Goal: Contribute content: Add original content to the website for others to see

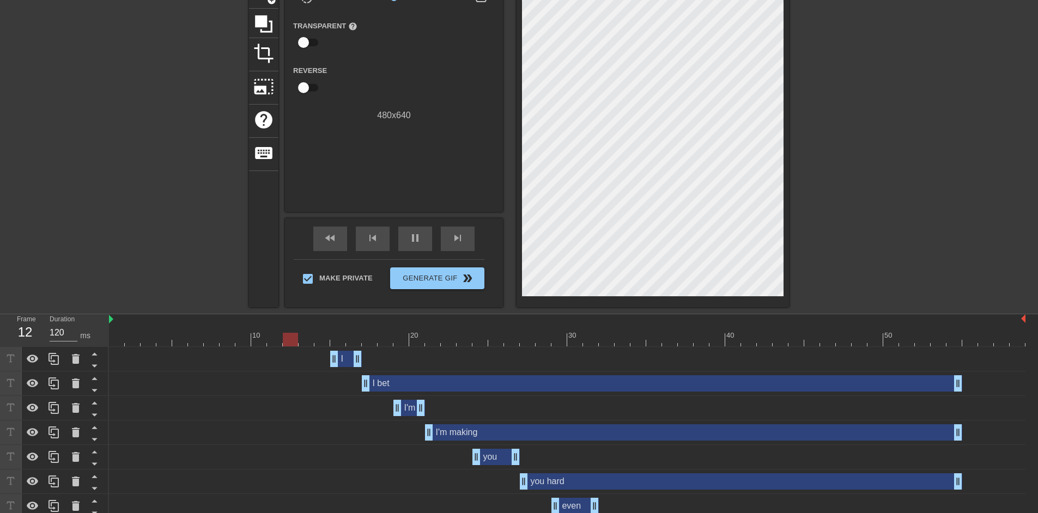
scroll to position [27, 0]
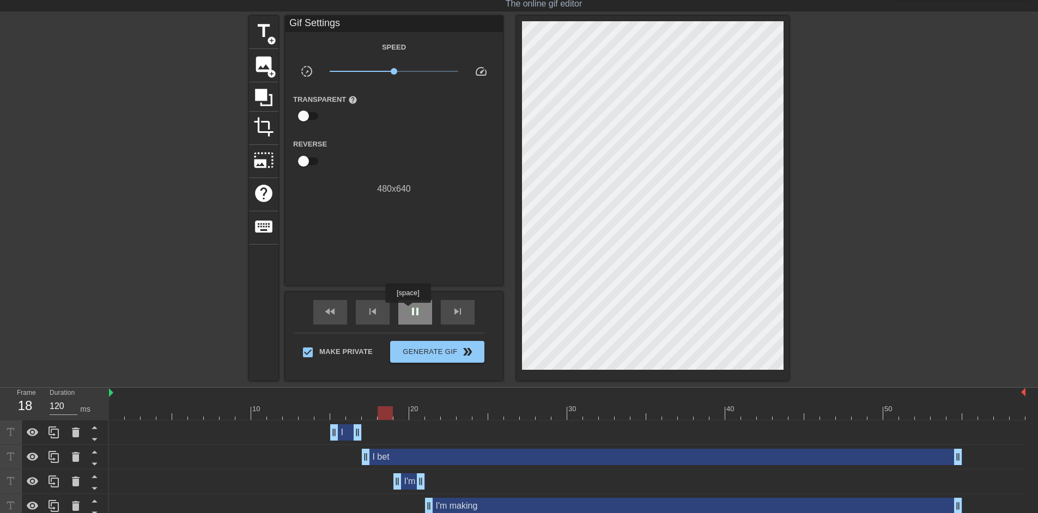
click at [407, 311] on div "pause" at bounding box center [415, 312] width 34 height 25
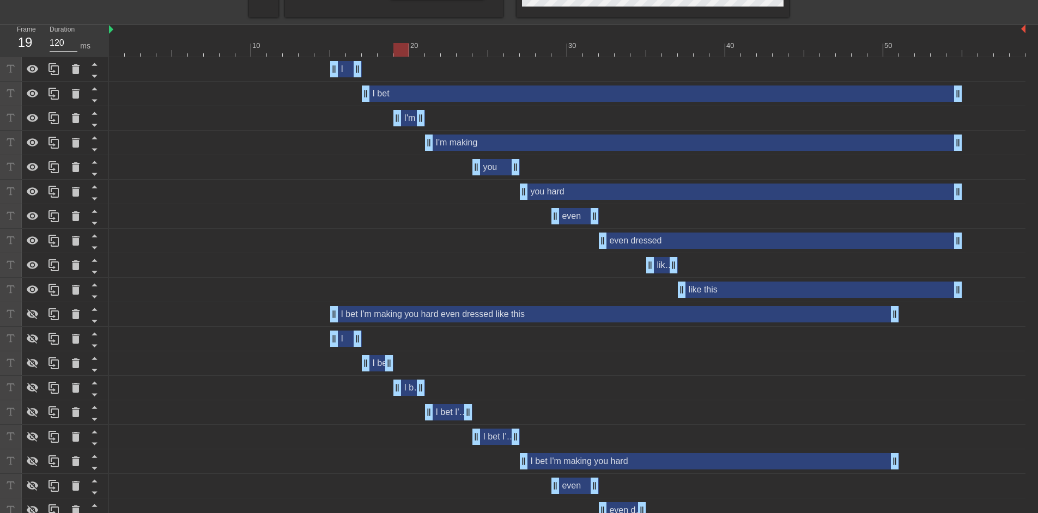
scroll to position [463, 0]
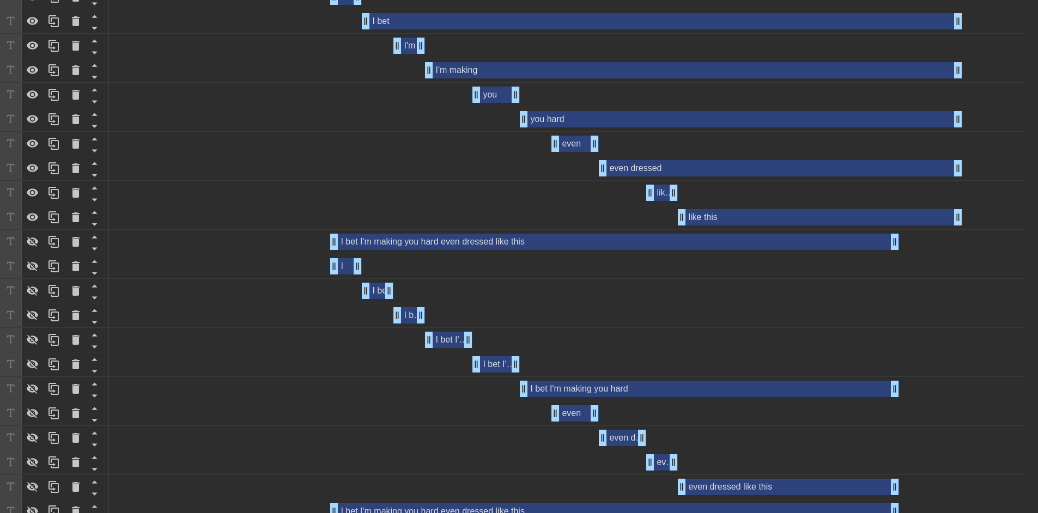
click at [367, 242] on div "I bet I'm making you hard even dressed like this drag_handle drag_handle" at bounding box center [614, 242] width 569 height 16
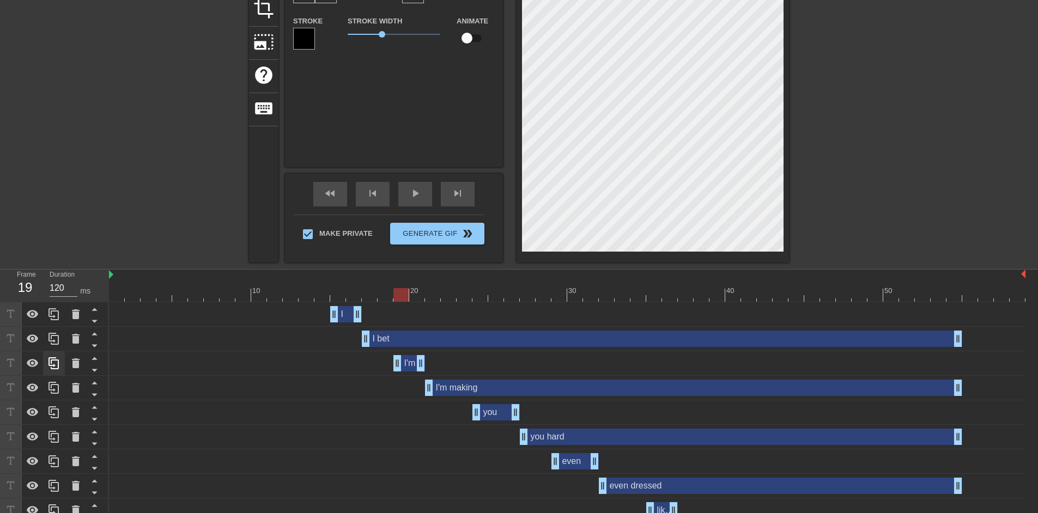
scroll to position [290, 0]
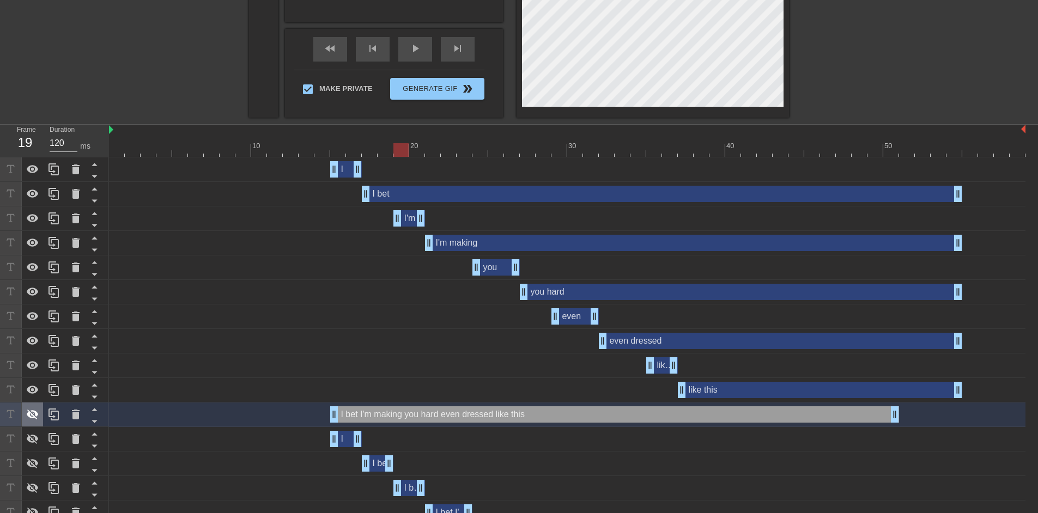
click at [37, 412] on icon at bounding box center [32, 414] width 13 height 13
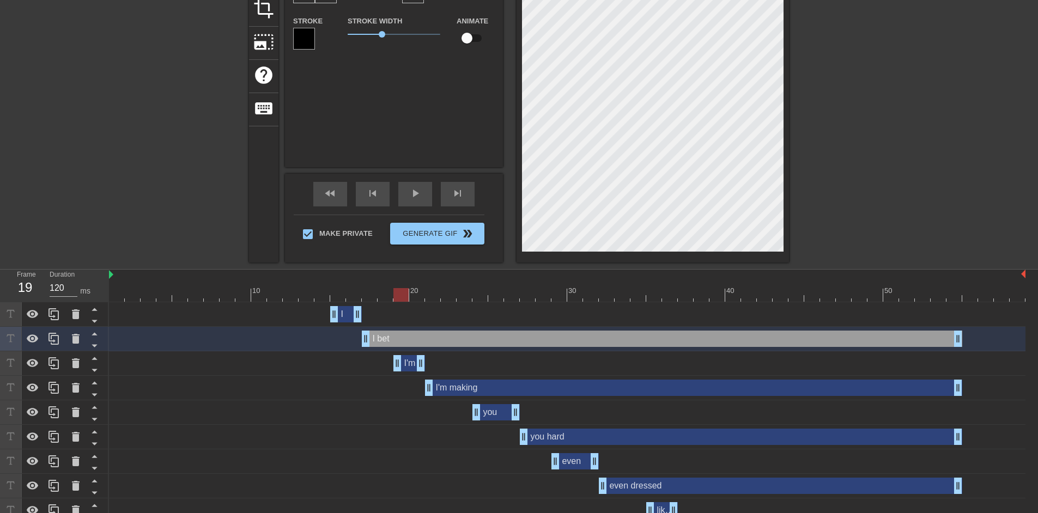
scroll to position [4, 4]
type input "I et"
type textarea "I et"
type input "Iet"
type textarea "Iet"
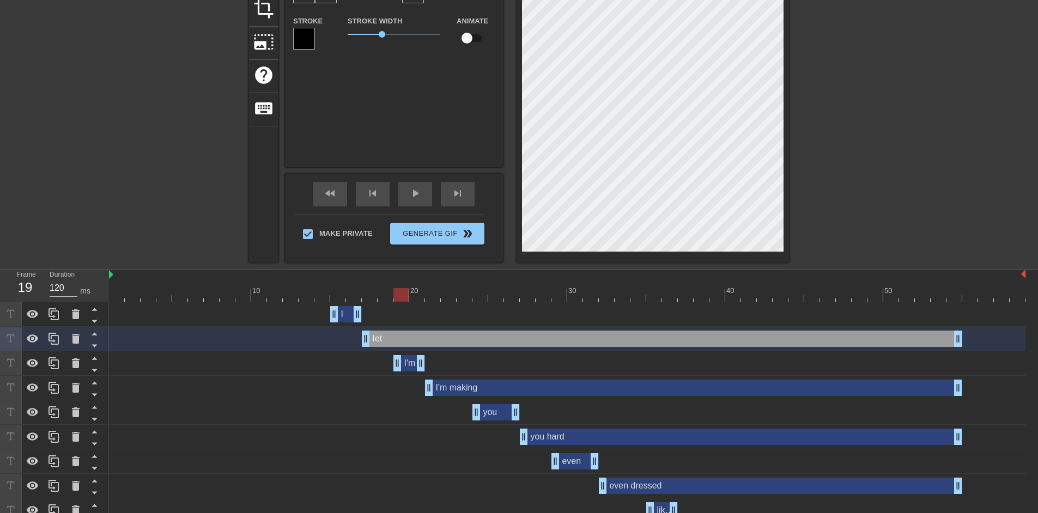
scroll to position [4, 2]
type input "et"
type textarea "et"
type input "Bet"
type textarea "Bet"
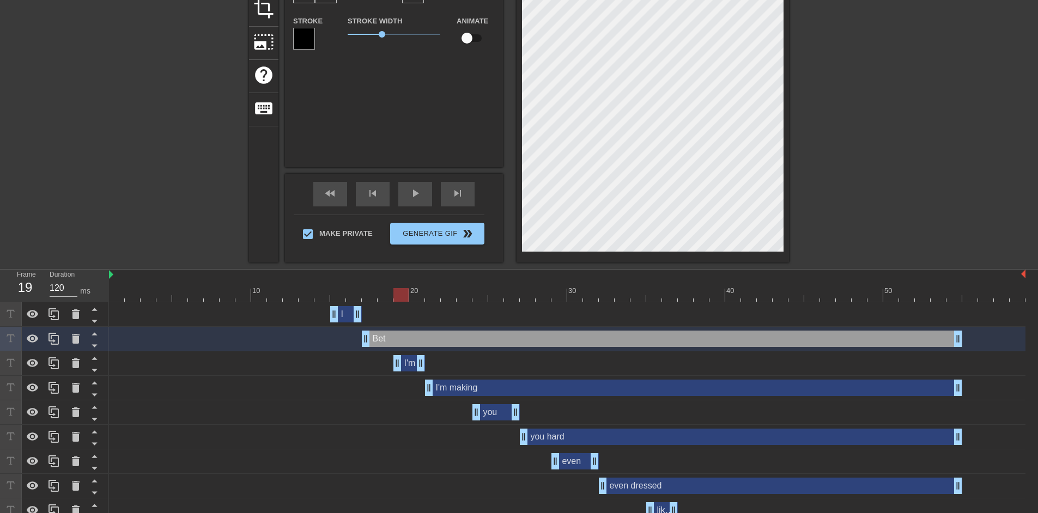
type input "Bet"
type textarea "Bet"
type input "Bet"
type textarea "Bet"
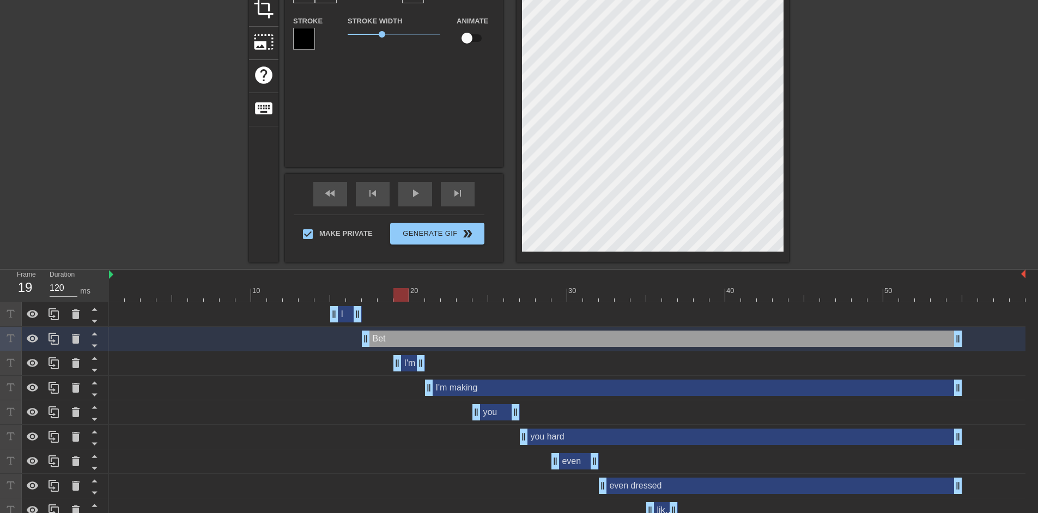
type input "Bet"
type textarea "Bet"
type input "Bet"
type textarea "Bet"
type input "et"
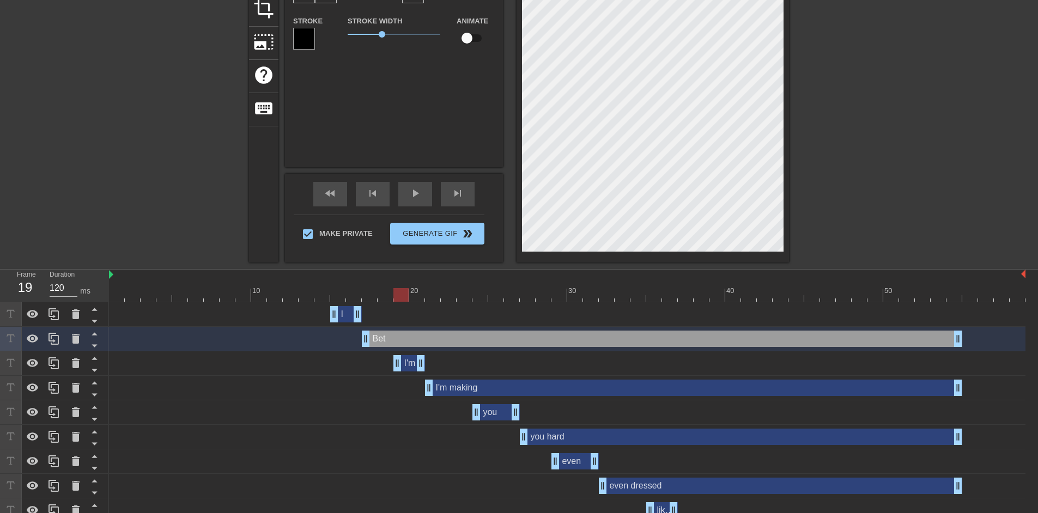
type textarea "et"
type input "Iet"
type textarea "Iet"
type input "I et"
type textarea "I et"
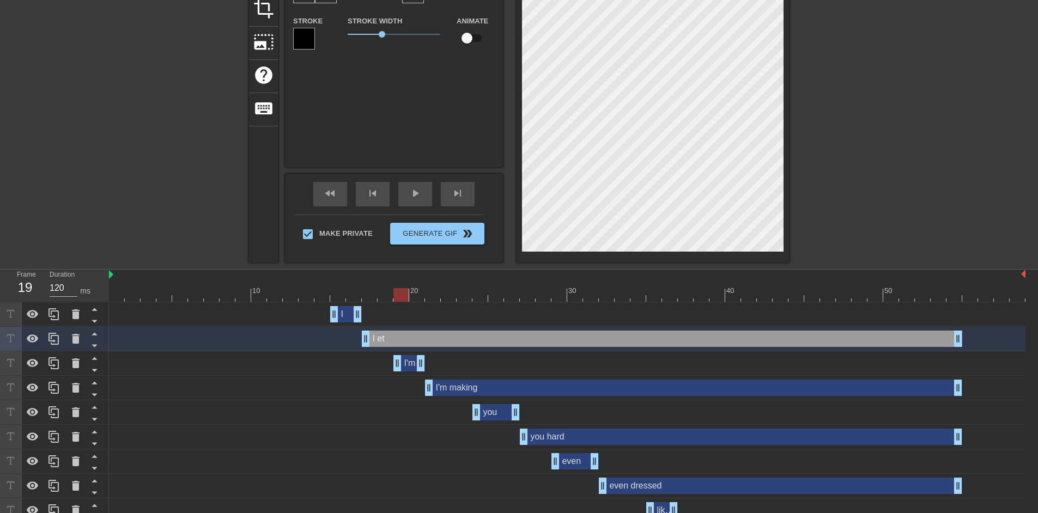
type input "I bet"
type textarea "I bet"
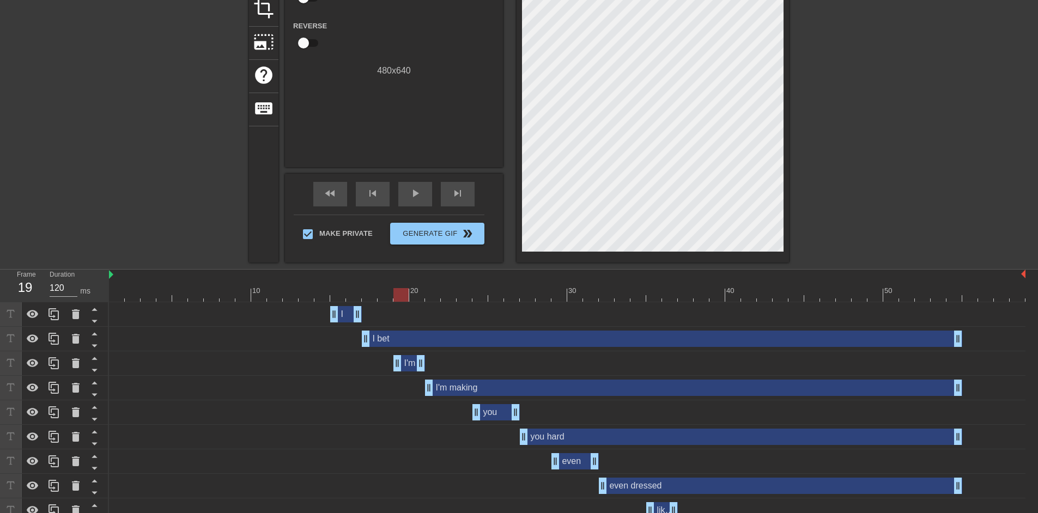
click at [912, 164] on div at bounding box center [883, 61] width 163 height 327
drag, startPoint x: 379, startPoint y: 296, endPoint x: 338, endPoint y: 292, distance: 41.1
click at [338, 292] on div at bounding box center [567, 295] width 916 height 14
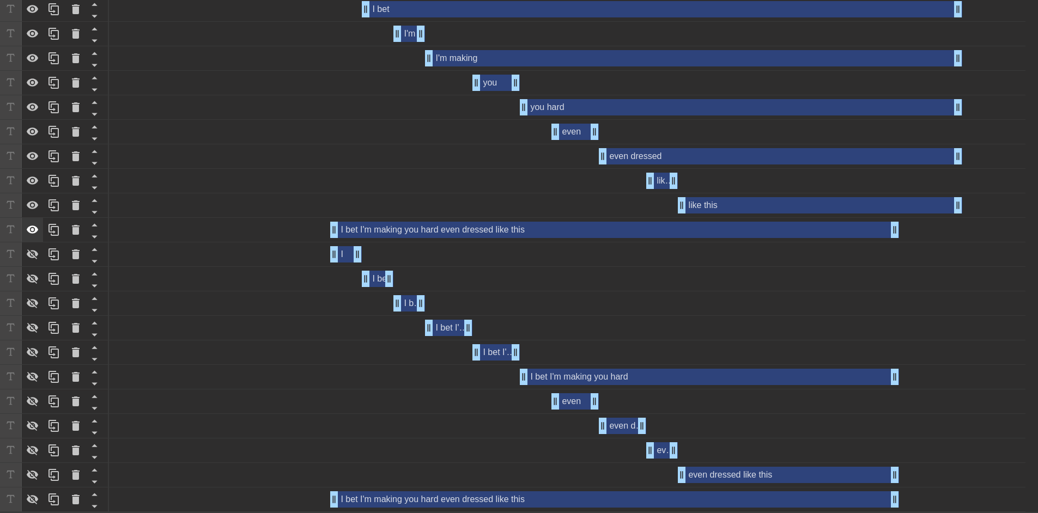
click at [31, 231] on icon at bounding box center [32, 229] width 13 height 13
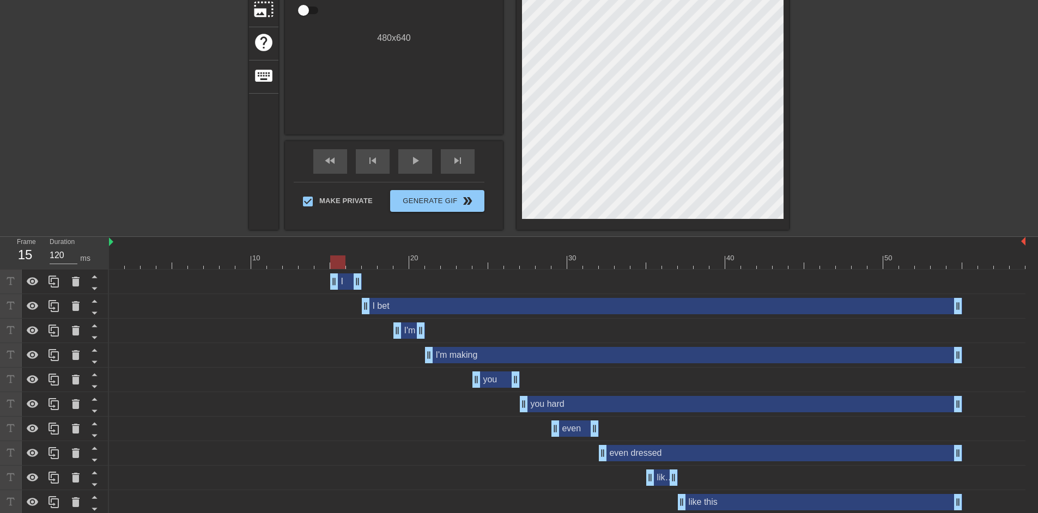
scroll to position [186, 0]
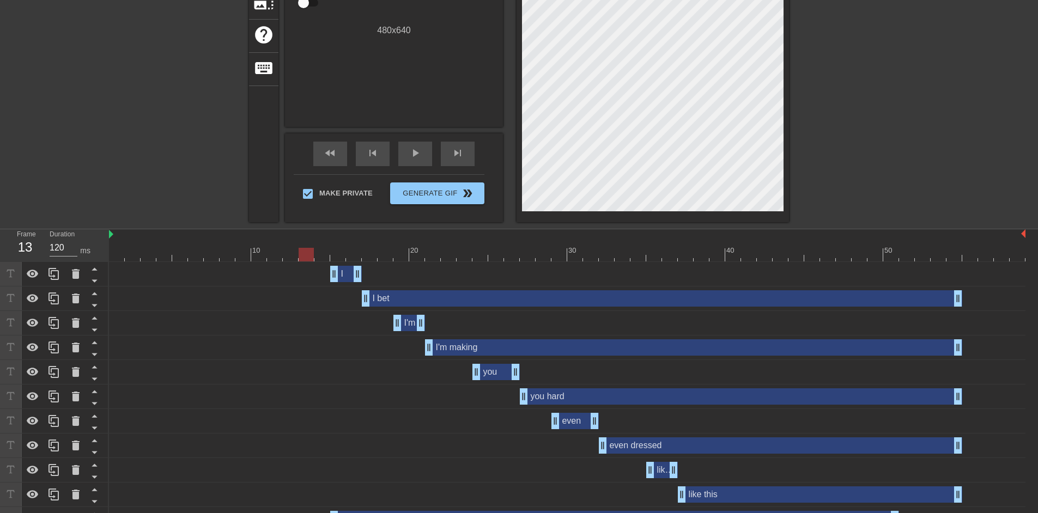
drag, startPoint x: 297, startPoint y: 251, endPoint x: 305, endPoint y: 261, distance: 13.2
click at [305, 261] on div at bounding box center [567, 255] width 916 height 14
click at [33, 276] on icon at bounding box center [32, 273] width 13 height 13
click at [35, 296] on icon at bounding box center [33, 298] width 12 height 8
click at [27, 323] on icon at bounding box center [32, 323] width 13 height 13
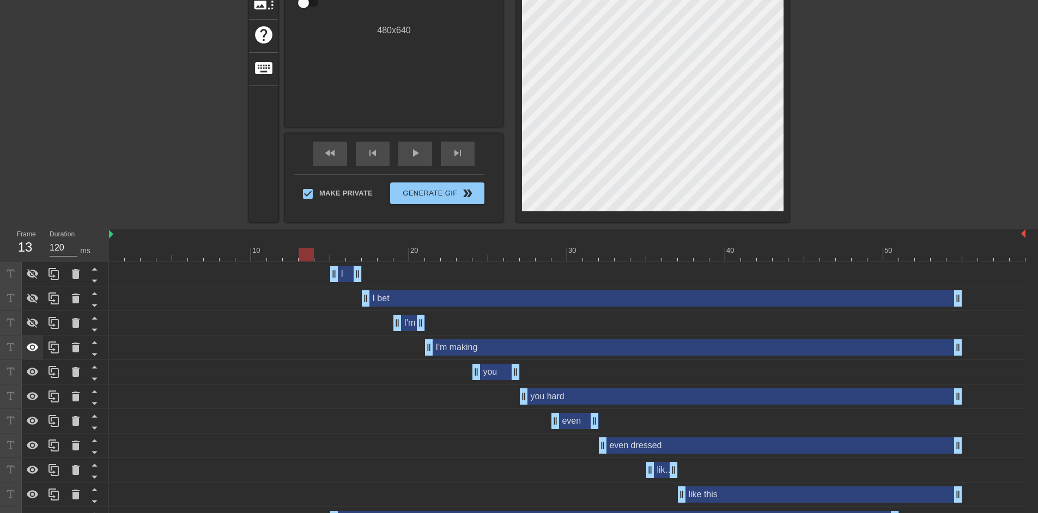
click at [29, 342] on icon at bounding box center [32, 347] width 13 height 13
click at [29, 373] on icon at bounding box center [33, 372] width 12 height 8
click at [35, 397] on icon at bounding box center [32, 396] width 13 height 13
click at [35, 418] on icon at bounding box center [32, 421] width 13 height 13
click at [33, 441] on icon at bounding box center [32, 445] width 13 height 13
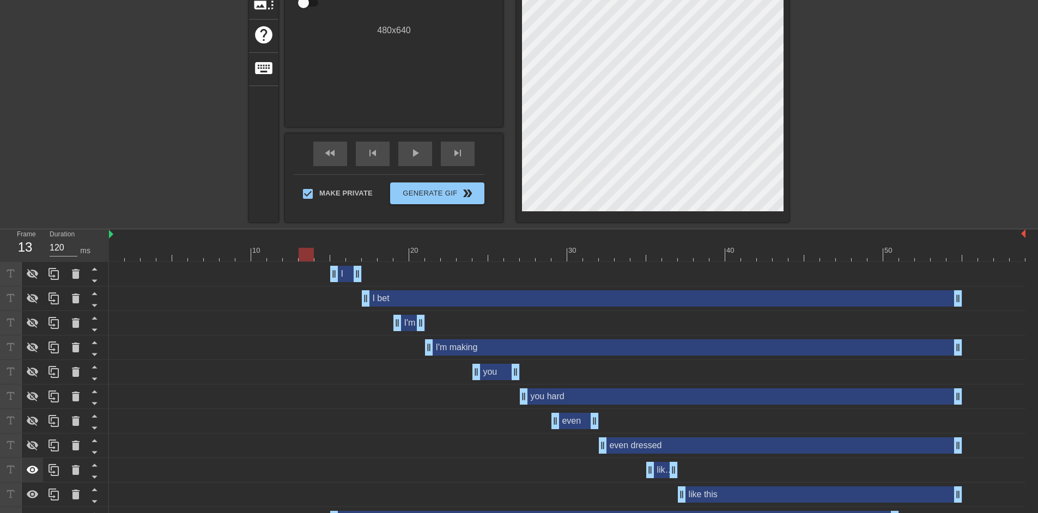
click at [33, 471] on icon at bounding box center [33, 470] width 12 height 8
click at [33, 495] on icon at bounding box center [33, 494] width 12 height 8
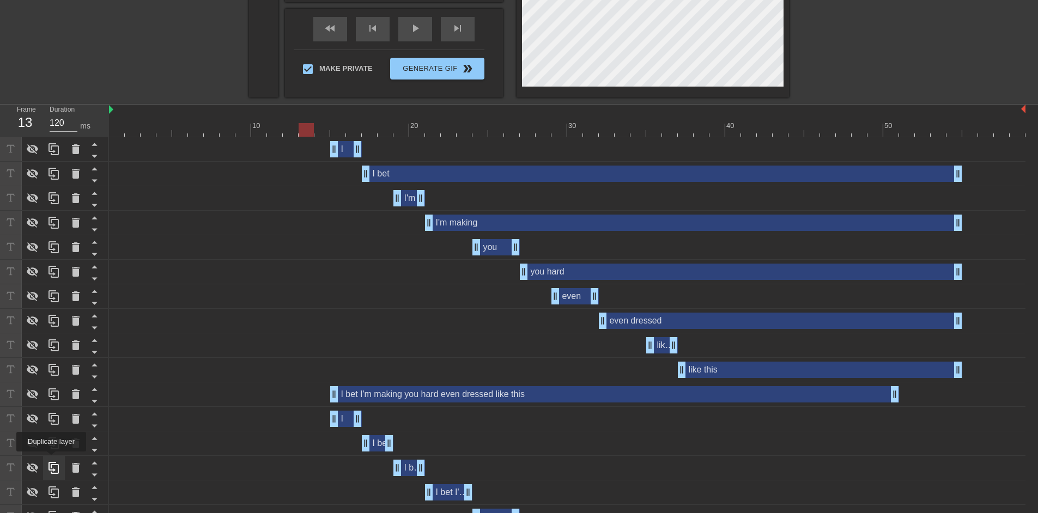
scroll to position [331, 0]
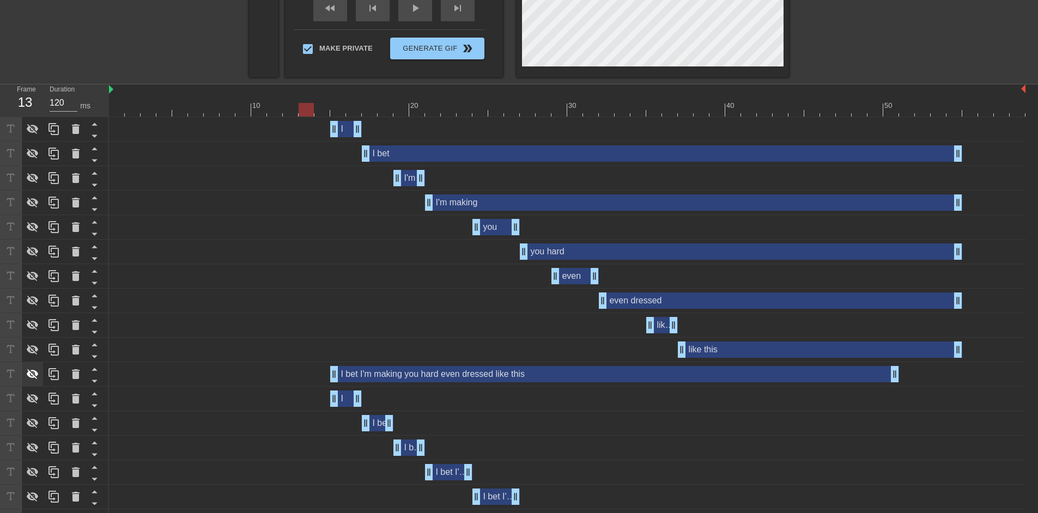
click at [32, 376] on icon at bounding box center [33, 374] width 12 height 10
click at [397, 373] on div "I bet I'm making you hard even dressed like this drag_handle drag_handle" at bounding box center [614, 374] width 569 height 16
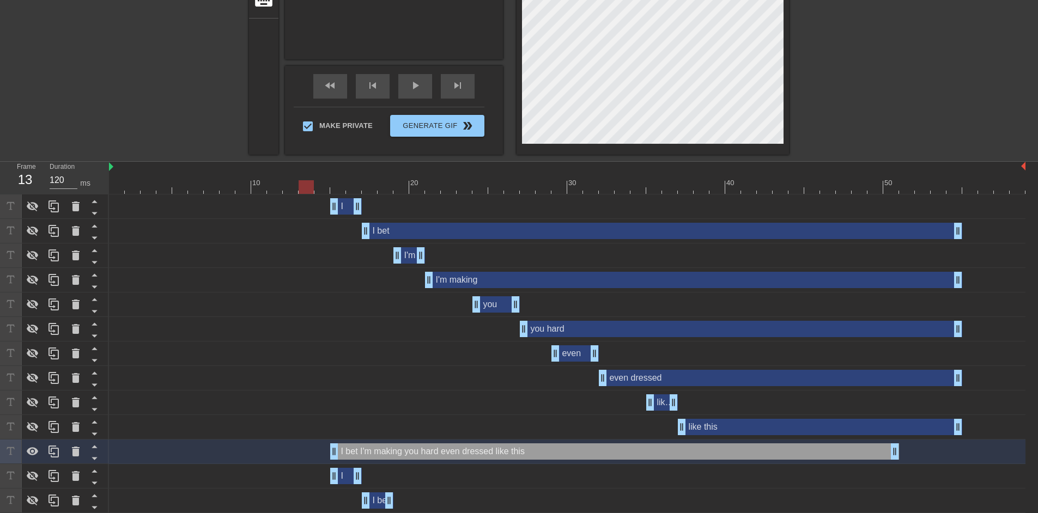
scroll to position [290, 0]
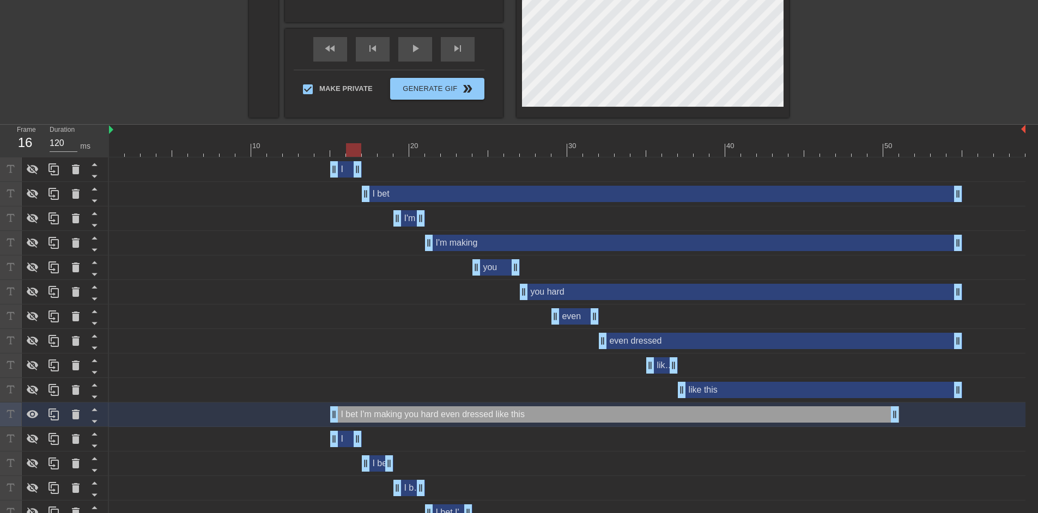
drag, startPoint x: 349, startPoint y: 150, endPoint x: 354, endPoint y: 150, distance: 5.5
click at [354, 150] on div at bounding box center [567, 150] width 916 height 14
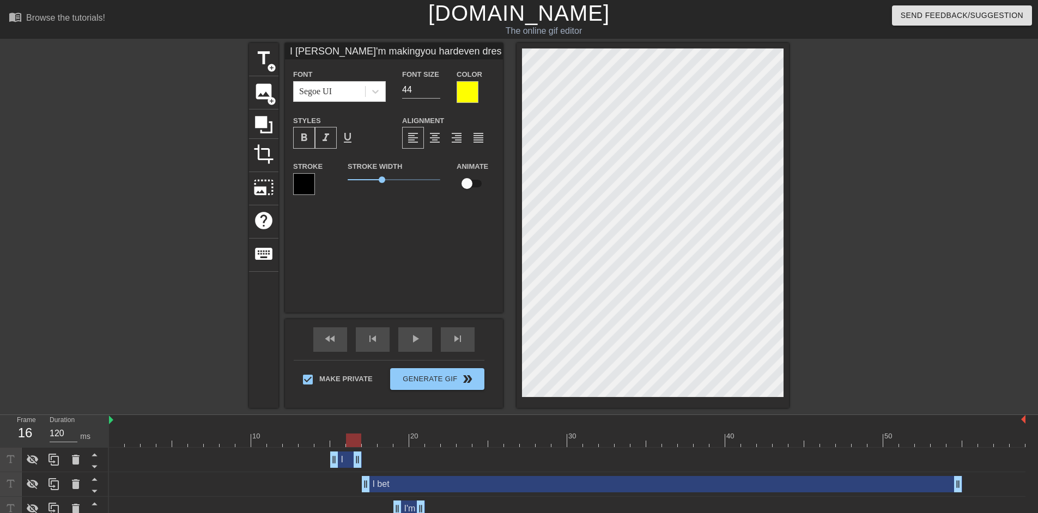
scroll to position [4, 3]
type input "[PERSON_NAME]'m makingyou hardeven dressedlike this"
type textarea "Ibet I'm making you hard even dressed like this"
type input "[PERSON_NAME]'m makingyou hardeven dressedlike this"
type textarea "bet I'm making you hard even dressed like this"
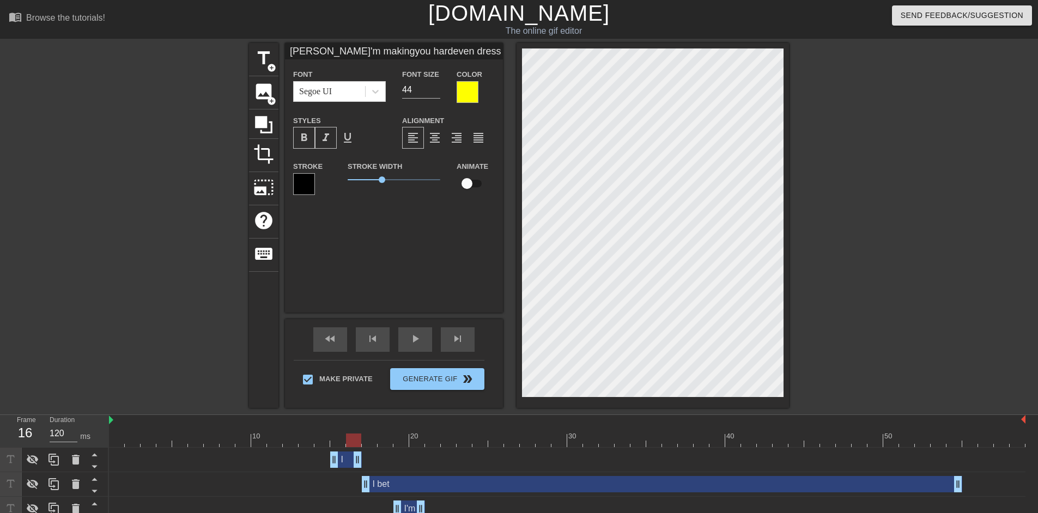
scroll to position [4, 2]
type input "etI'm makingyou hardeven dressedlike this"
type textarea "et I'm making you hard even dressed like this"
type input "[PERSON_NAME]'m makingyou hardeven dressedlike this"
type textarea "Bet I'm making you hard even dressed like this"
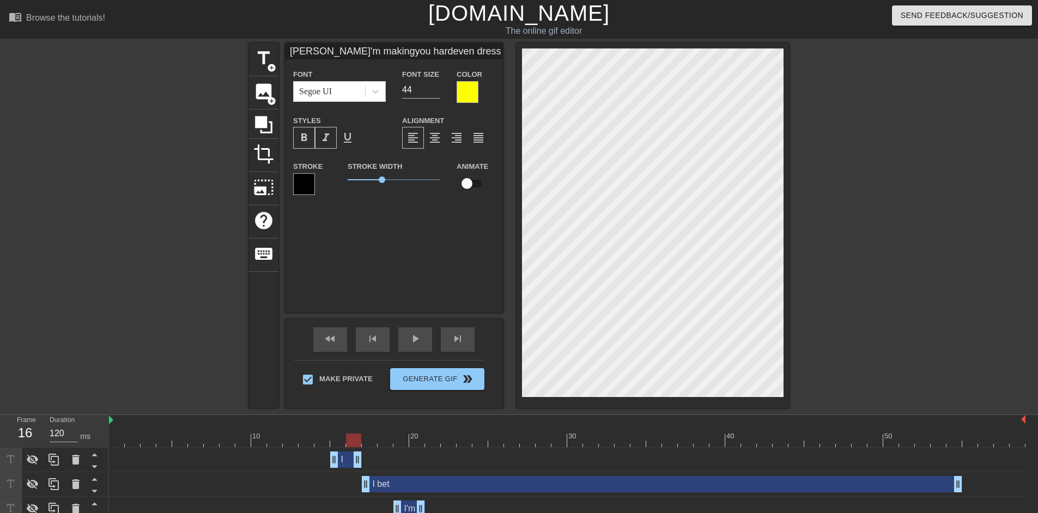
scroll to position [4, 2]
type input "[PERSON_NAME]'m makingyou hardeven dressedlike this"
type textarea "Bet BI'm making you hard even dressed like this"
type input "BetBeI'm makingyou hardeven dressedlike this"
type textarea "Bet BeI'm making you hard even dressed like this"
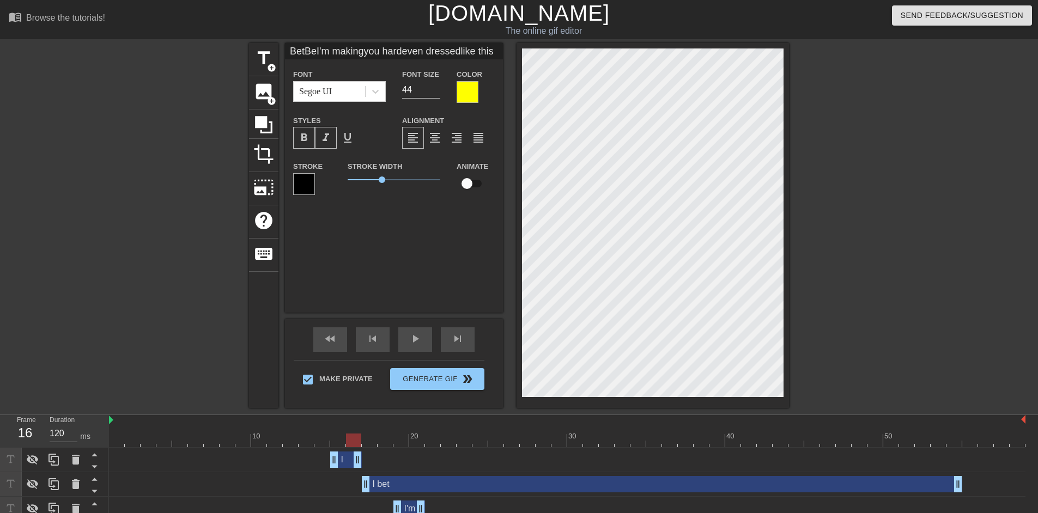
type input "BetBetI'm makingyou hardeven dressedlike this"
type textarea "Bet BetI'm making you hard even dressed like this"
type input "BetBet I'm makingyou hardeven dressedlike this"
type textarea "Bet Bet I'm making you hard even dressed like this"
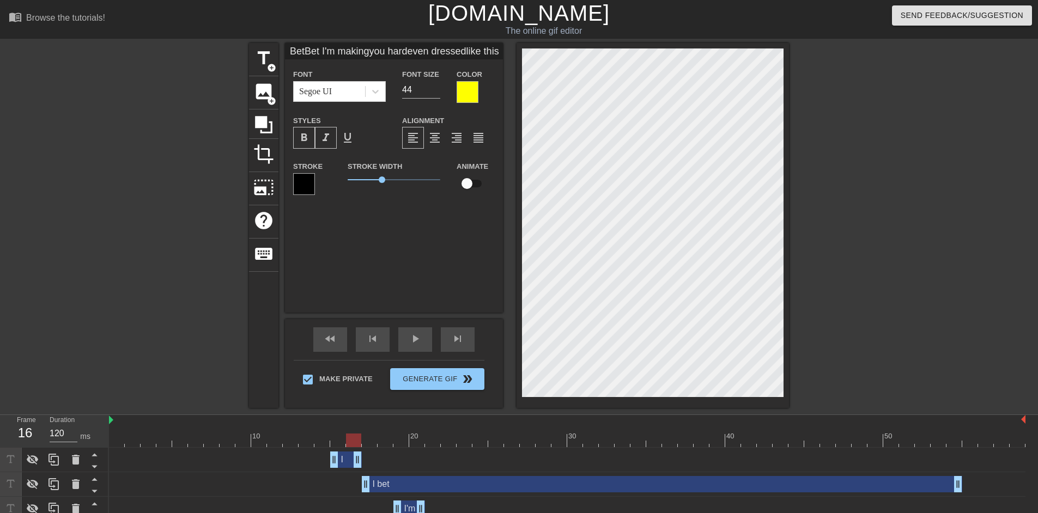
type input "BetBetI'm makingyou hardeven dressedlike this"
type textarea "Bet BetI'm making you hard even dressed like this"
type input "BetBeI'm makingyou hardeven dressedlike this"
type textarea "Bet BeI'm making you hard even dressed like this"
type input "[PERSON_NAME]'m makingyou hardeven dressedlike this"
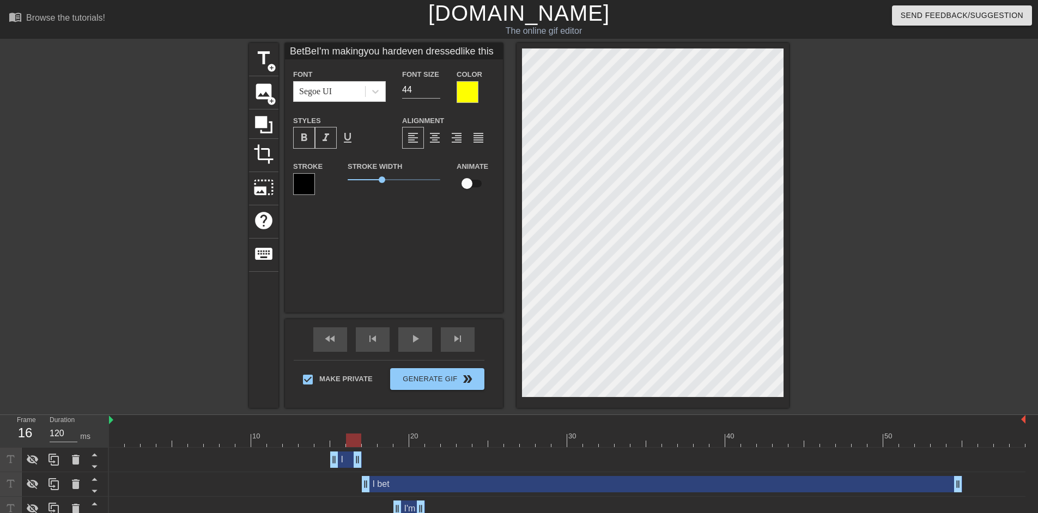
type textarea "Bet BI'm making you hard even dressed like this"
type input "[PERSON_NAME]'m makingyou hardeven dressedlike this"
type textarea "Bet I'm making you hard even dressed like this"
type input "etI'm makingyou hardeven dressedlike this"
type textarea "et I'm making you hard even dressed like this"
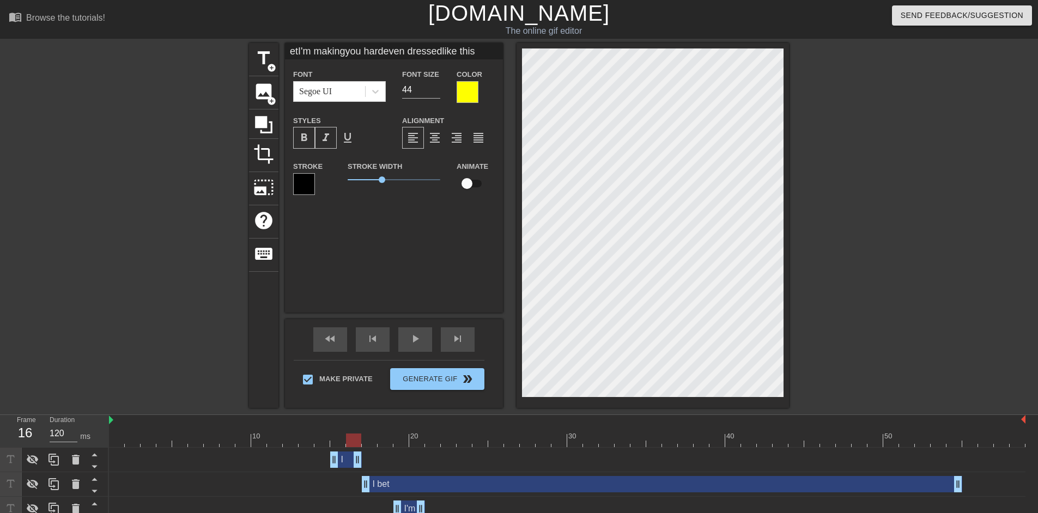
type input "[PERSON_NAME]'m makingyou hardeven dressedlike this"
type textarea "bet I'm making you hard even dressed like this"
type input "[PERSON_NAME]'m makingyou hardeven dressedlike this"
type textarea "Ibet I'm making you hard even dressed like this"
type input "I [PERSON_NAME]'m makingyou hardeven dressedlike this"
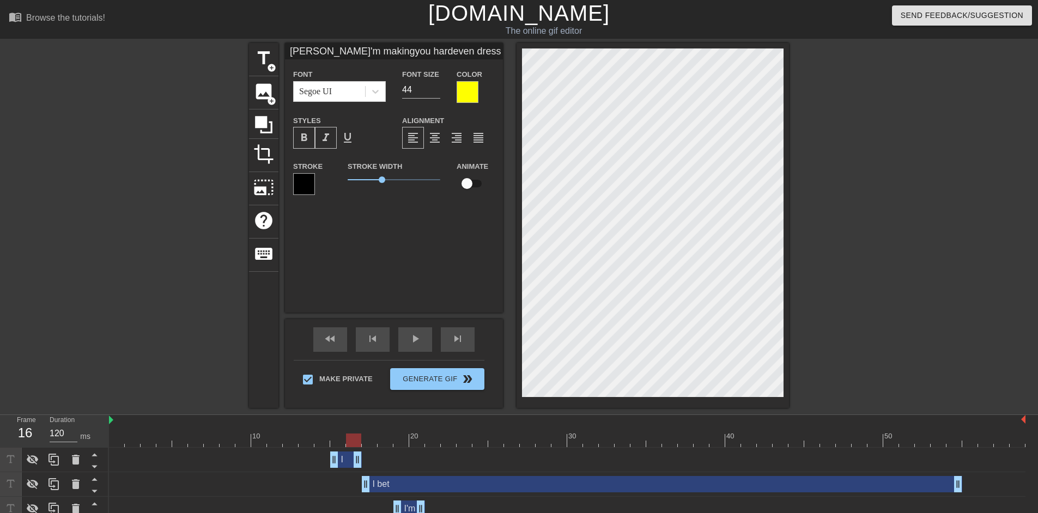
type textarea "I bet I'm making you hard even dressed like this"
click at [927, 236] on div at bounding box center [883, 206] width 163 height 327
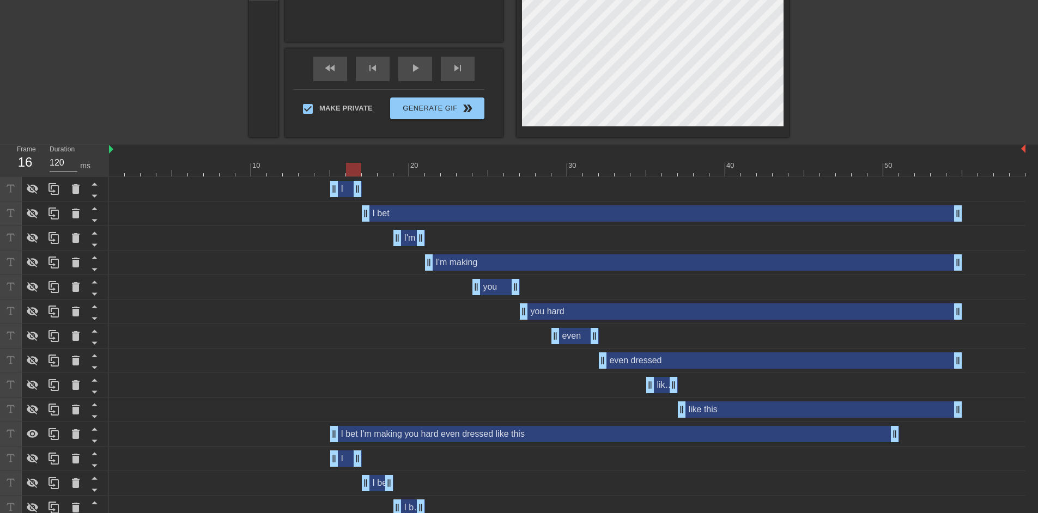
scroll to position [290, 0]
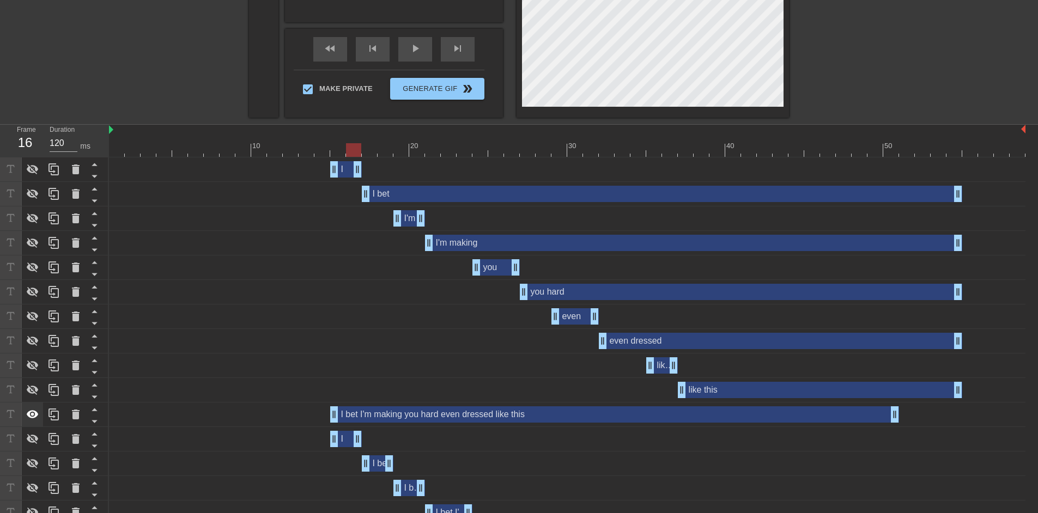
click at [32, 413] on icon at bounding box center [32, 414] width 13 height 13
drag, startPoint x: 395, startPoint y: 415, endPoint x: 52, endPoint y: 419, distance: 343.2
click at [52, 419] on icon at bounding box center [53, 415] width 10 height 12
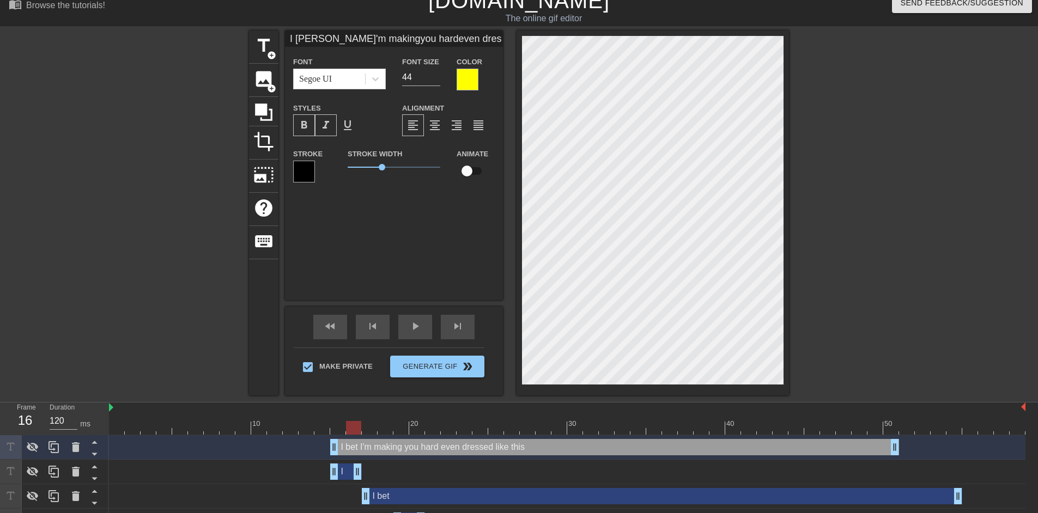
scroll to position [0, 0]
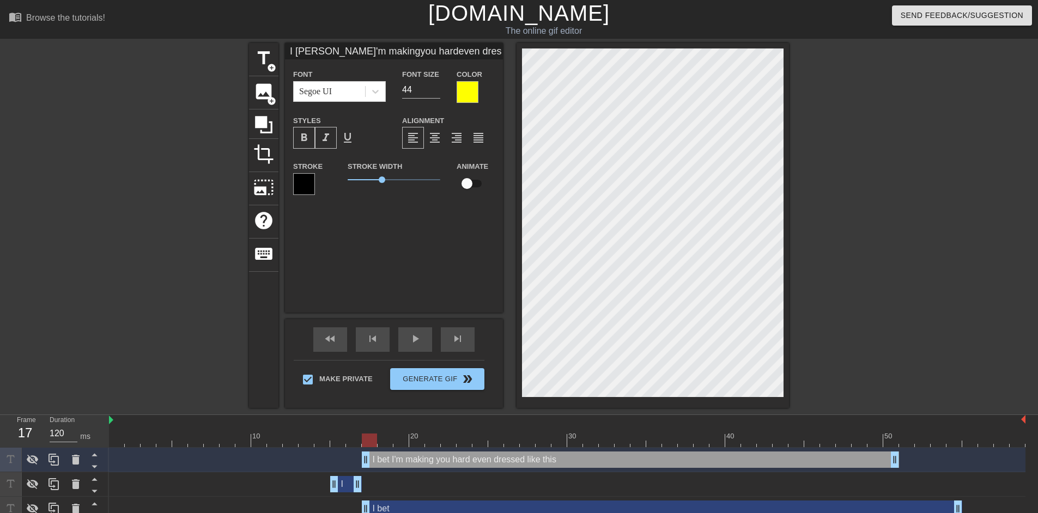
drag, startPoint x: 332, startPoint y: 461, endPoint x: 367, endPoint y: 463, distance: 34.4
click at [39, 458] on icon at bounding box center [32, 459] width 13 height 13
drag, startPoint x: 364, startPoint y: 442, endPoint x: 395, endPoint y: 441, distance: 31.1
click at [395, 441] on div at bounding box center [400, 441] width 15 height 14
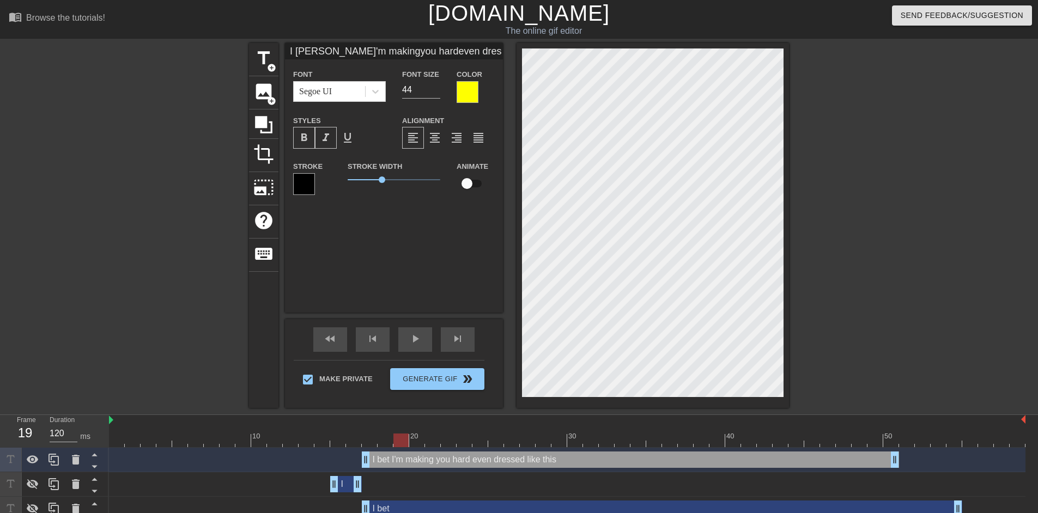
type input "[PERSON_NAME]'m makingyou hardeven dressedlike this"
type textarea "bet I'm making you hard even dressed like this"
type input "etI'm makingyou hardeven dressedlike this"
type textarea "et I'm making you hard even dressed like this"
type input "[PERSON_NAME]'m makingyou hardeven dressedlike this"
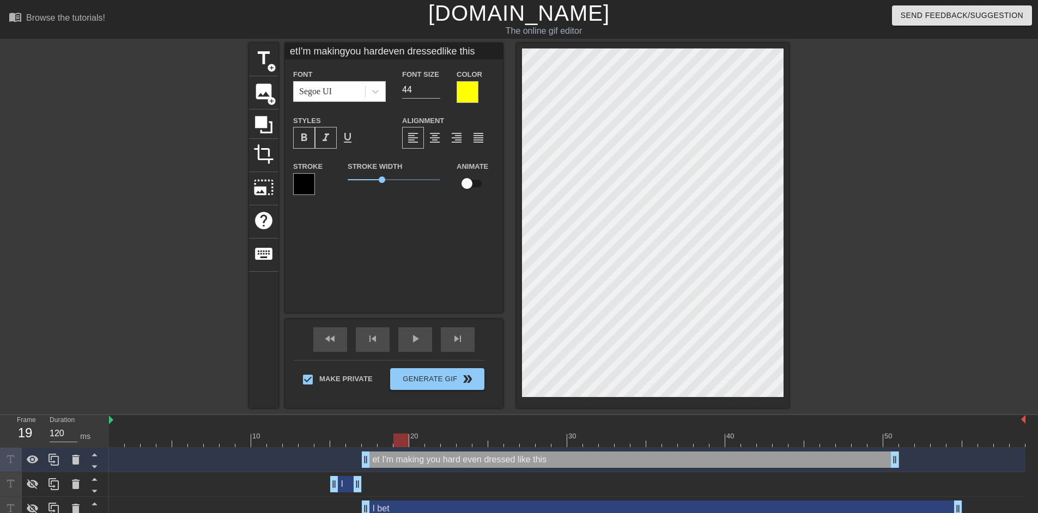
type textarea "Bet I'm making you hard even dressed like this"
type input "[PERSON_NAME]'m makingyou hardeven dressedlike this"
type textarea "[PERSON_NAME]'m making you hard even dressed like this"
type input "Bet I'm makingyou hardeven dressedlike this"
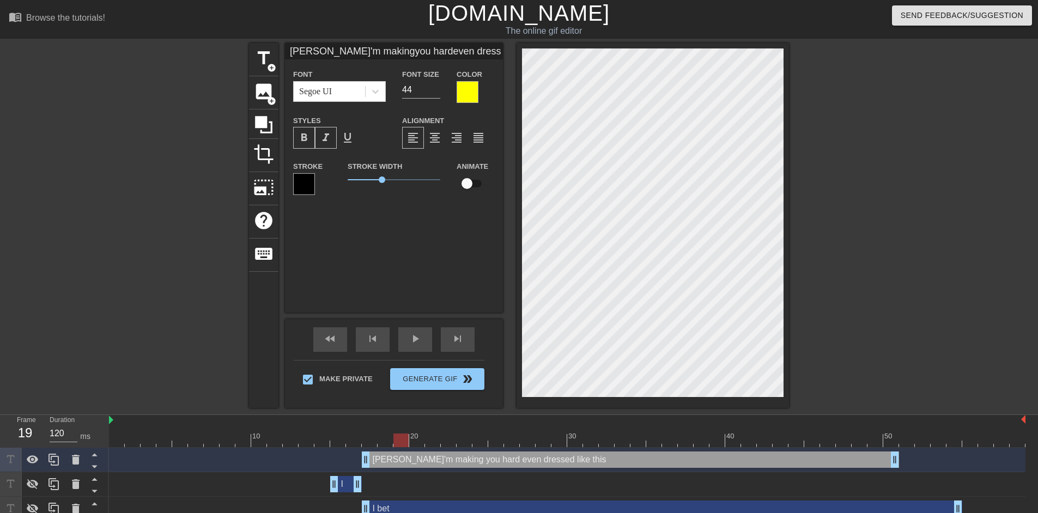
type textarea "Bet I'm making you hard even dressed like this"
type input "Bet I'mmakingyou hardeven dressedlike this"
type textarea "Bet I'mmaking you hard even dressed like this"
type input "Bet I'mmakingyou hardeven dressedlike this"
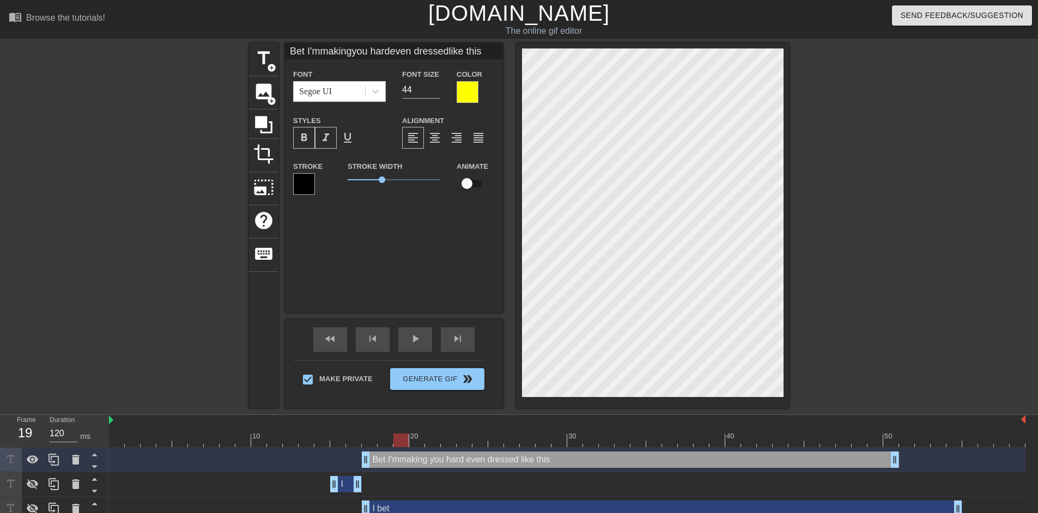
type textarea "Bet I'm making you hard even dressed like this"
type input "Bet I'mmakingyou hardeven dressedlike this"
type textarea "Bet I'm makingyou hard even dressed like this"
type input "Bet I'mmaking you hardeven dressedlike this"
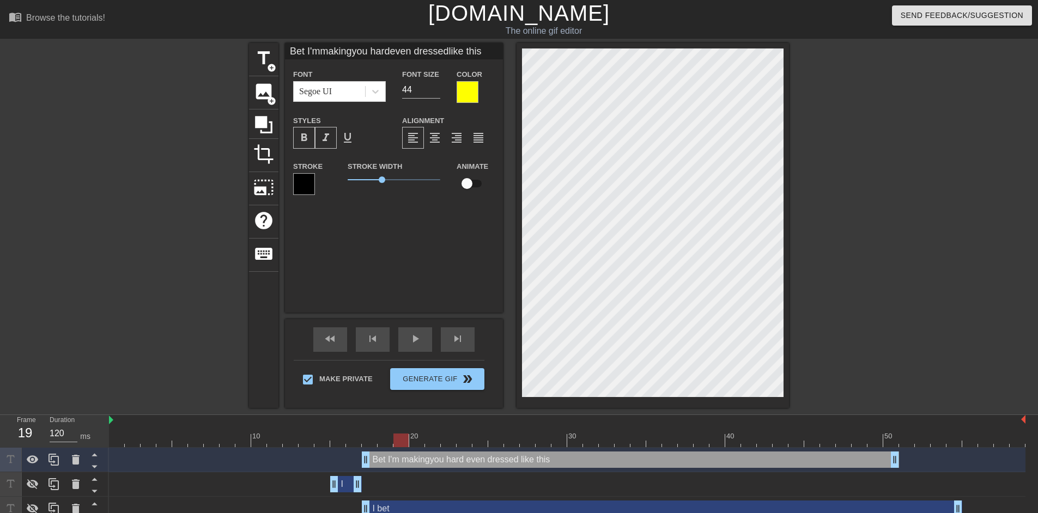
type textarea "Bet I'm making you hard even dressed like this"
type input "Bet I'mmaking youhardeven dressedlike this"
type textarea "Bet I'm making [PERSON_NAME] even dressed like this"
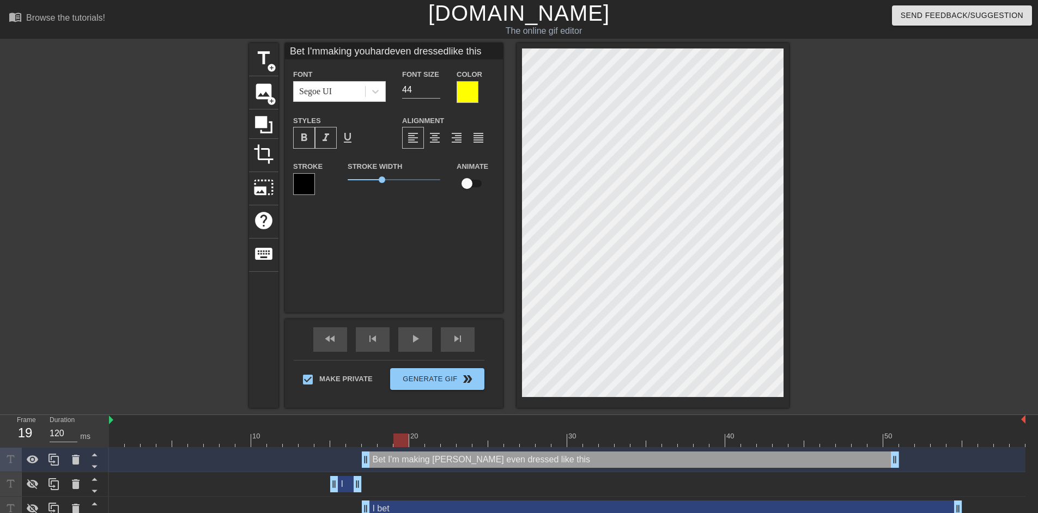
type input "Bet I'mmaking you hardeven dressedlike this"
type textarea "Bet I'm making you hard even dressed like this"
type input "Bet I'mmakingyou hardeven dressedlike this"
type textarea "Bet I'm makingyou hard even dressed like this"
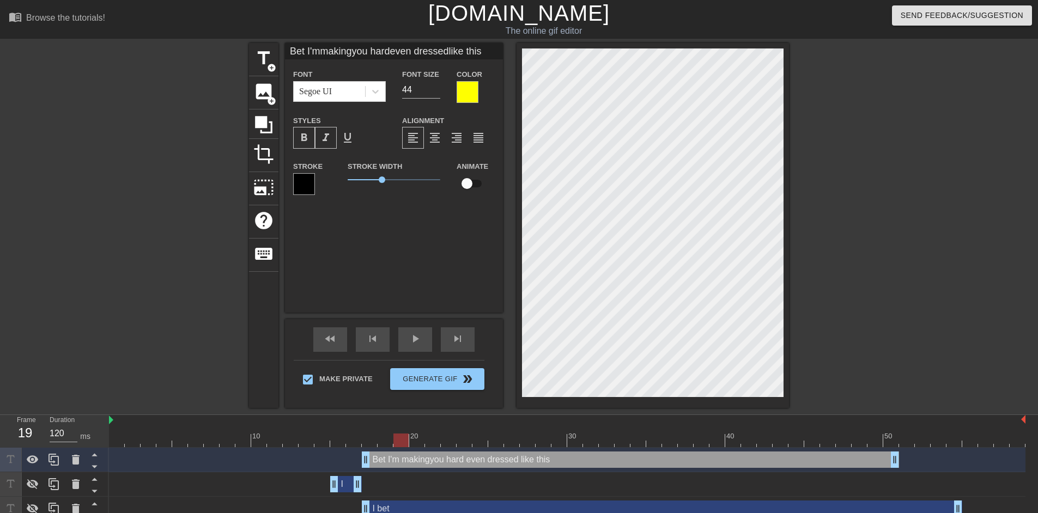
type input "Bet I'mmakingyou hardeven dressedlike this"
type textarea "Bet I'm making you hard even dressed like this"
type input "Bet I'mmakingyou hardeven dressedlike this"
type textarea "Bet I'mmaking you hard even dressed like this"
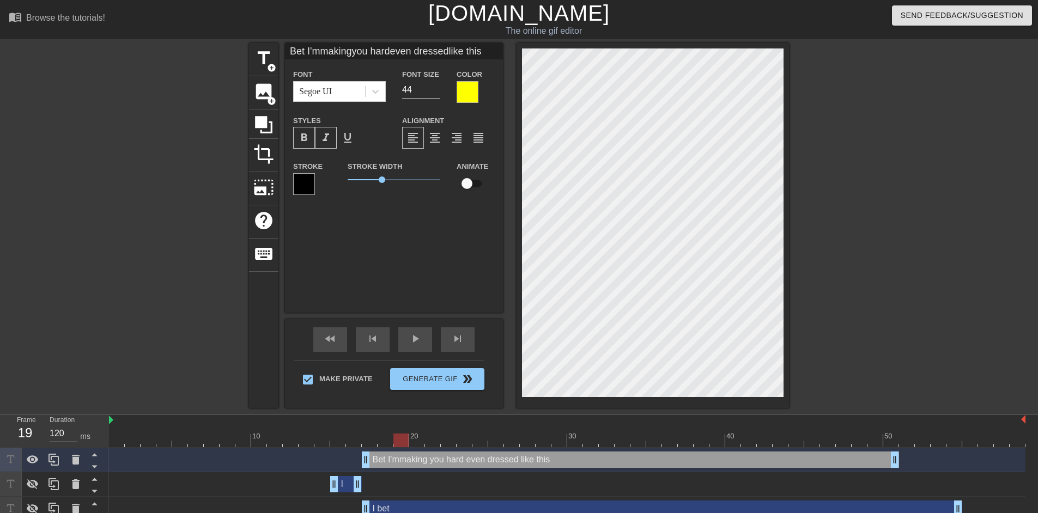
type input "Bet I'm makingyou hardeven dressedlike this"
type textarea "Bet I'm making you hard even dressed like this"
type input "Bet I'm makingyou hardeven dressedlike this"
type textarea "Bet I'm making you hardeven dressed like this"
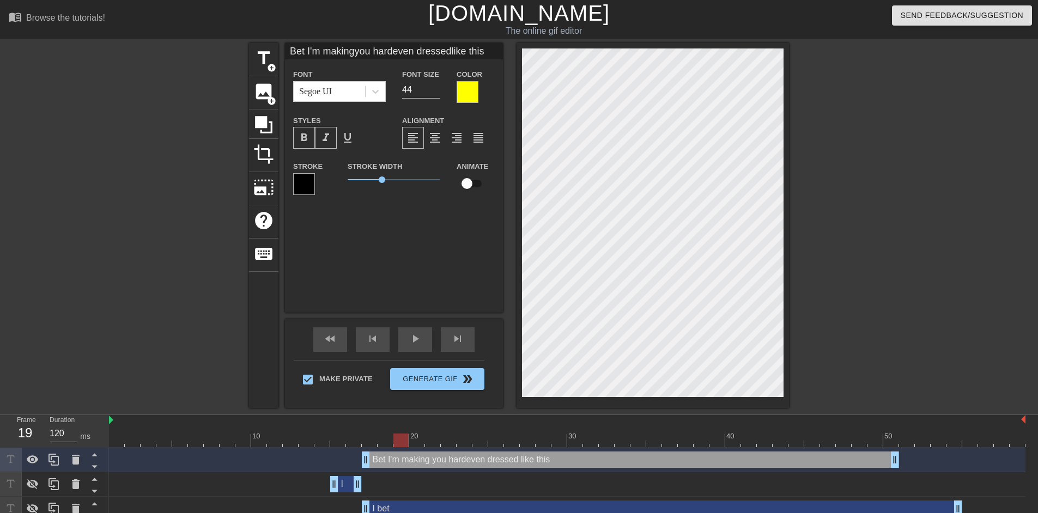
type input "Bet I'm makingyou hard even dressedlike this"
type textarea "Bet I'm making you hard even dressed like this"
type input "Bet I'm makingyou hard evendressedlike this"
type textarea "Bet I'm making you hard evendressed like this"
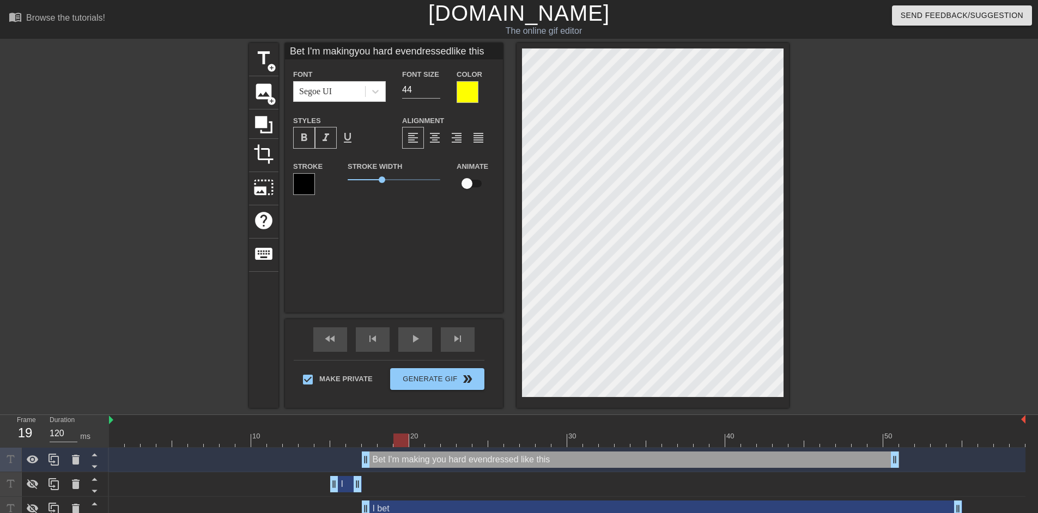
type input "Bet I'm makingyou hard evendressedlike this"
type textarea "Bet I'm making you hard even dressed like this"
type input "Bet I'm makingyou hard evendressedlike this"
type textarea "Bet I'm making you hard even dressedlike this"
type input "Bet I'm makingyou hard evendressed like this"
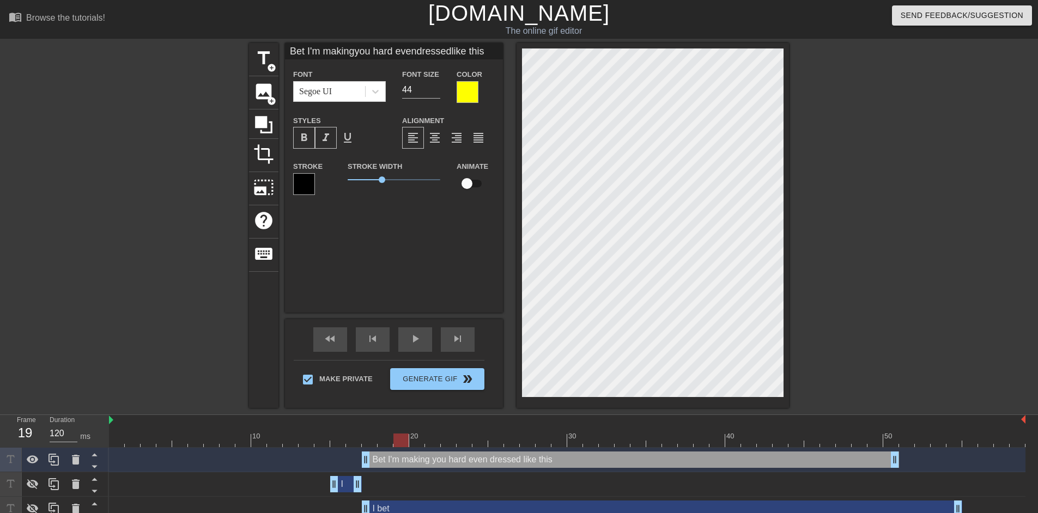
type textarea "Bet I'm making you hard even dressed like this"
click at [934, 232] on div at bounding box center [883, 206] width 163 height 327
click at [436, 139] on span "format_align_center" at bounding box center [434, 137] width 13 height 13
click at [855, 289] on div at bounding box center [883, 206] width 163 height 327
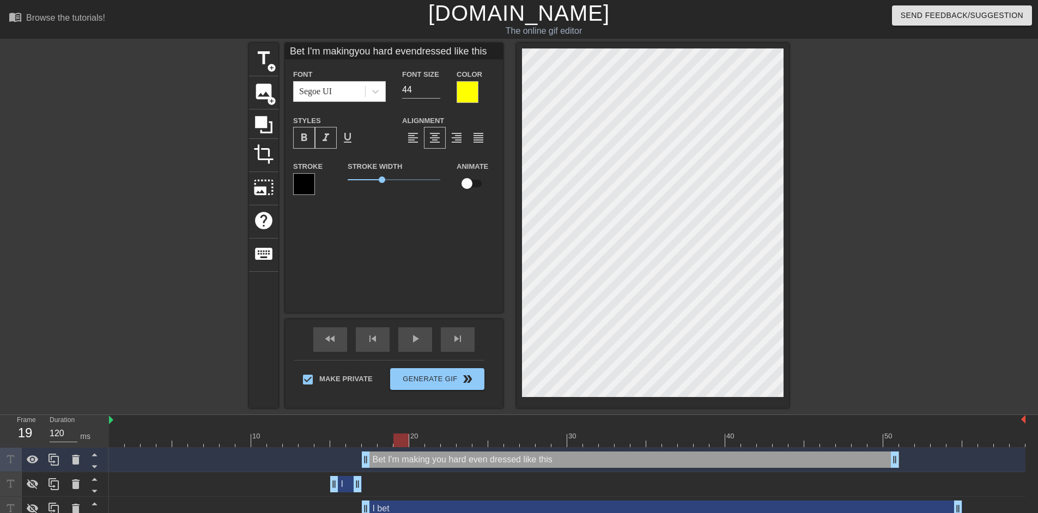
scroll to position [3, 1]
type input "IBet I'm makingyou hard evendressed like this"
type textarea "IBet I'm making you hard even dressed like this"
type input "I Bet I'm makingyou hard evendressed like this"
type textarea "I Bet I'm making you hard even dressed like this"
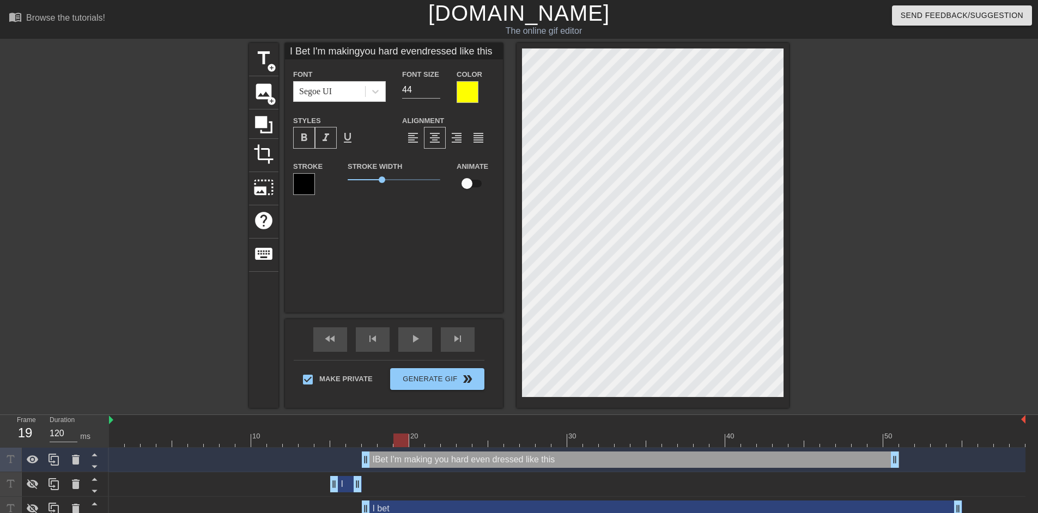
scroll to position [3, 2]
type input "I et I'm makingyou hard evendressed like this"
type textarea "I et I'm making you hard even dressed like this"
type input "I bet I'm makingyou hard evendressed like this"
type textarea "I bet I'm making you hard even dressed like this"
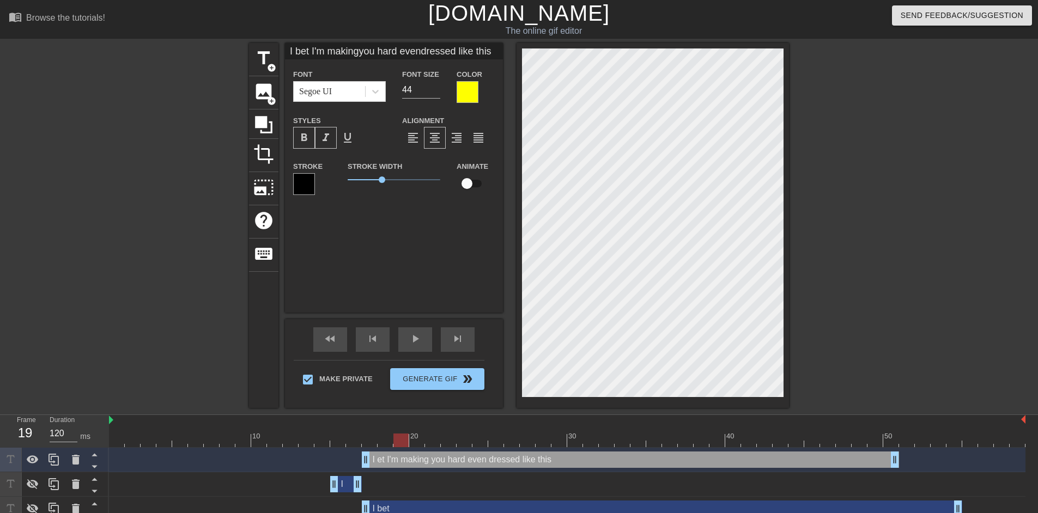
scroll to position [3, 4]
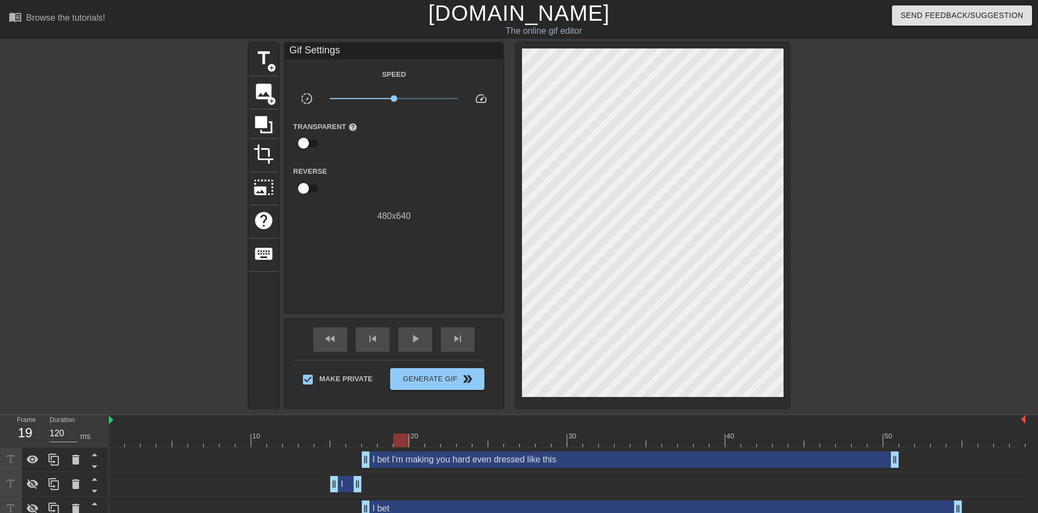
click at [856, 355] on div at bounding box center [883, 206] width 163 height 327
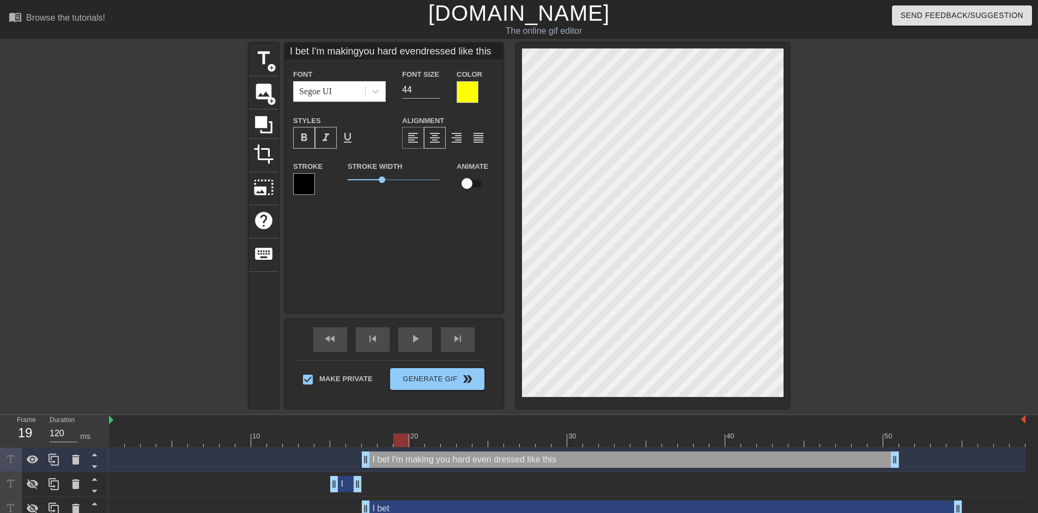
click at [417, 141] on span "format_align_left" at bounding box center [412, 137] width 13 height 13
click at [70, 465] on icon at bounding box center [75, 459] width 13 height 13
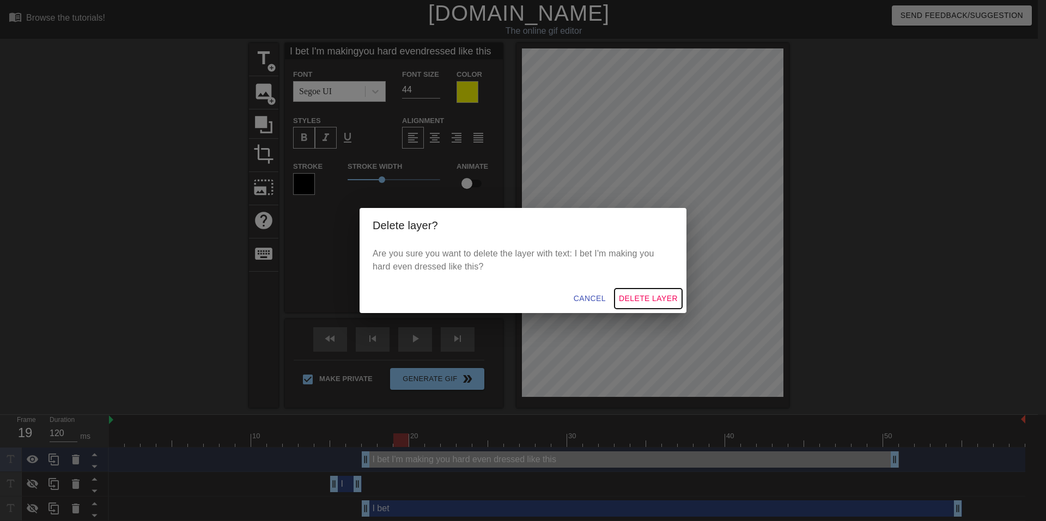
click at [638, 299] on span "Delete Layer" at bounding box center [648, 299] width 59 height 14
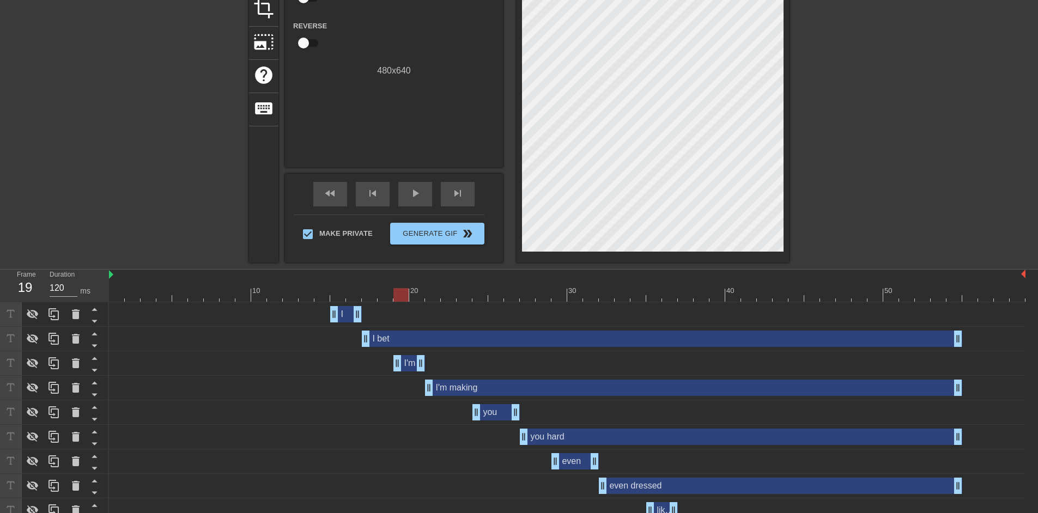
scroll to position [290, 0]
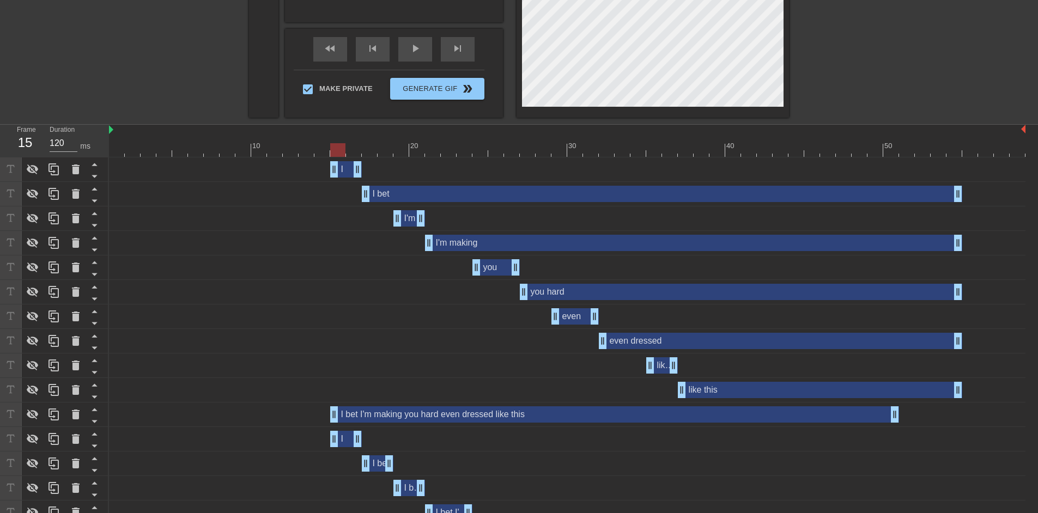
click at [336, 147] on div at bounding box center [567, 150] width 916 height 14
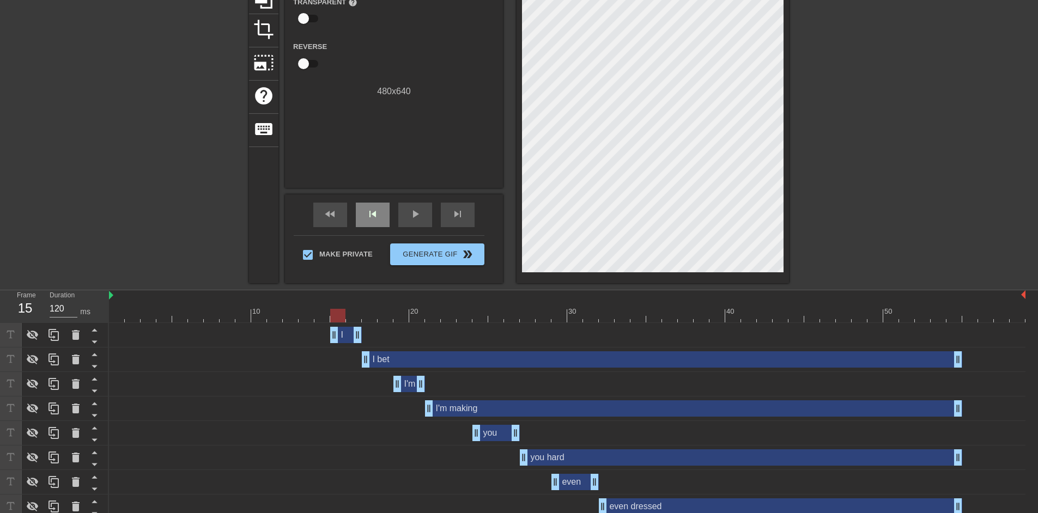
scroll to position [145, 0]
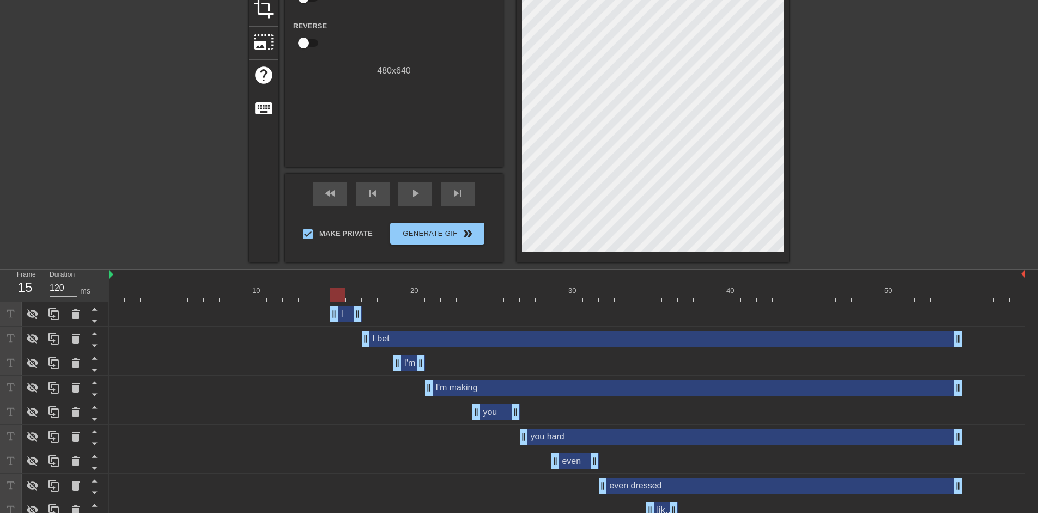
click at [336, 300] on div at bounding box center [337, 295] width 15 height 14
click at [27, 313] on icon at bounding box center [32, 314] width 13 height 13
click at [29, 331] on div at bounding box center [33, 339] width 22 height 24
click at [37, 374] on div at bounding box center [33, 363] width 22 height 24
click at [36, 390] on icon at bounding box center [33, 388] width 12 height 10
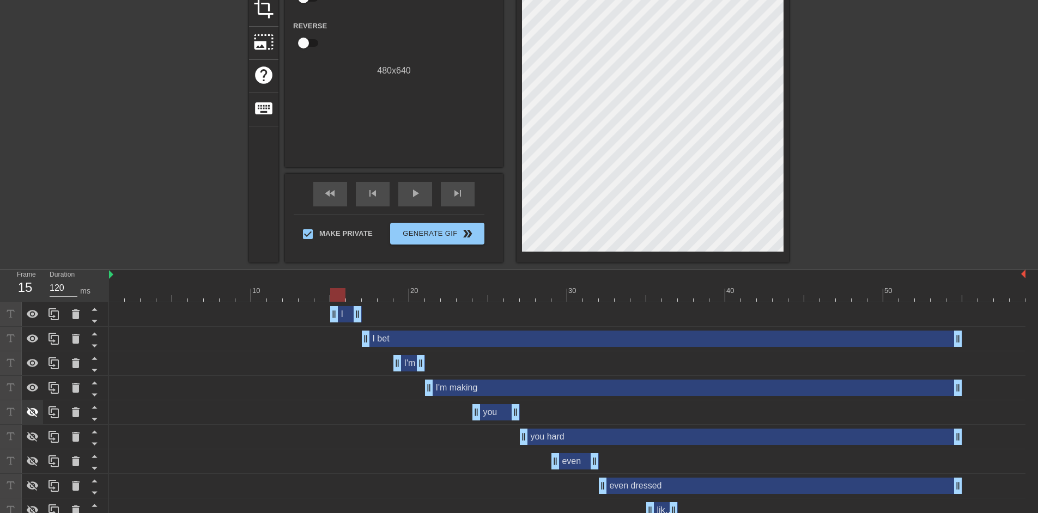
click at [33, 418] on icon at bounding box center [32, 412] width 13 height 13
click at [34, 439] on icon at bounding box center [32, 436] width 13 height 13
click at [36, 466] on icon at bounding box center [33, 462] width 12 height 10
click at [35, 484] on icon at bounding box center [33, 486] width 12 height 10
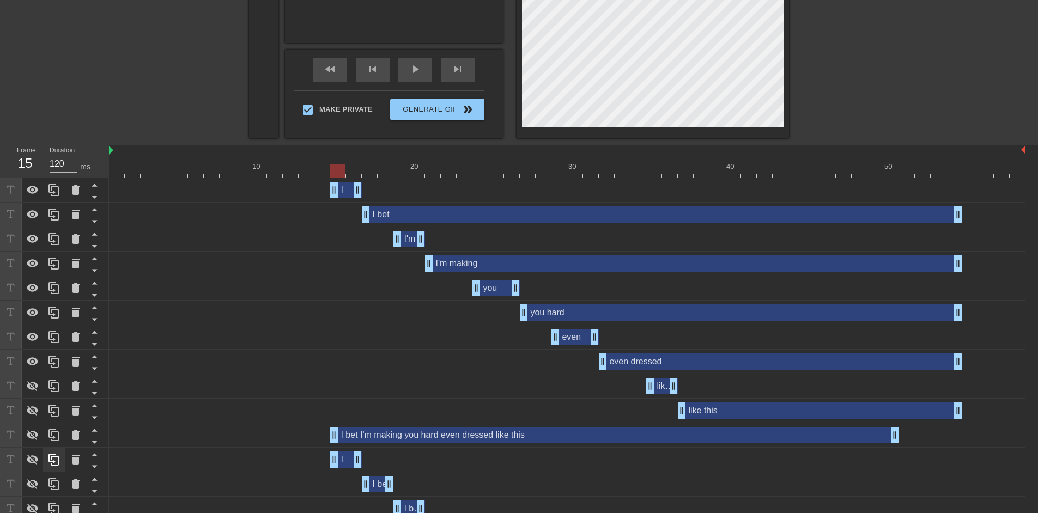
scroll to position [290, 0]
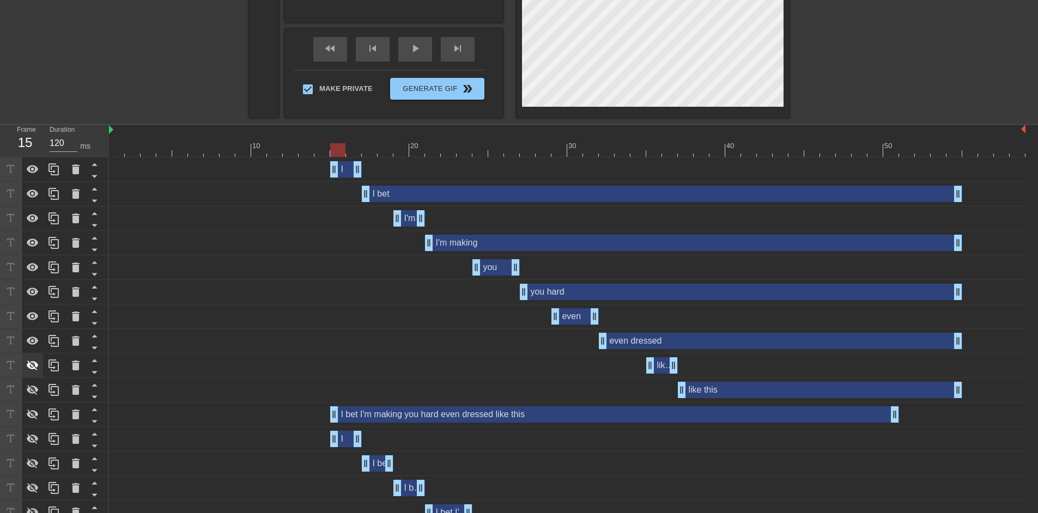
click at [40, 368] on div at bounding box center [33, 366] width 22 height 24
click at [36, 390] on icon at bounding box center [33, 390] width 12 height 10
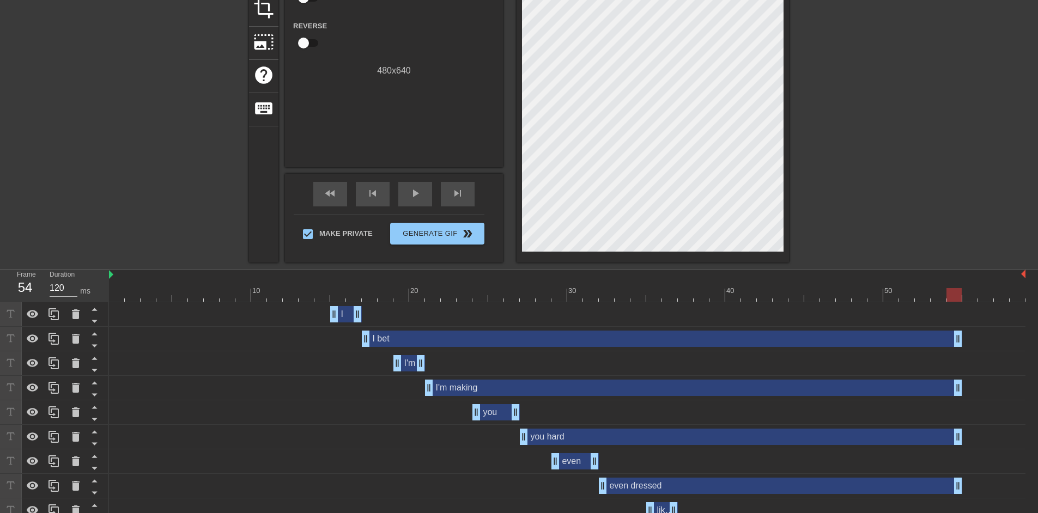
drag, startPoint x: 332, startPoint y: 293, endPoint x: 947, endPoint y: 312, distance: 615.3
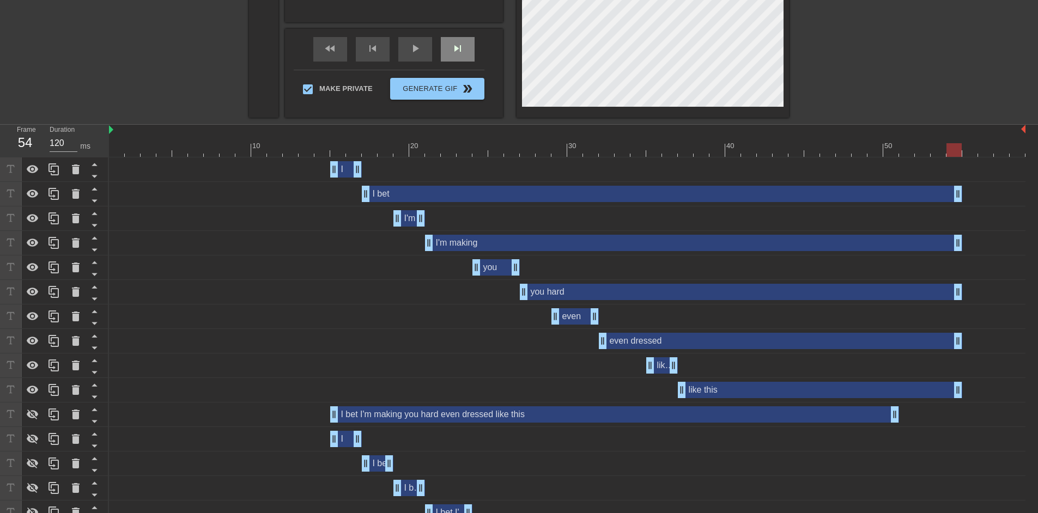
scroll to position [0, 0]
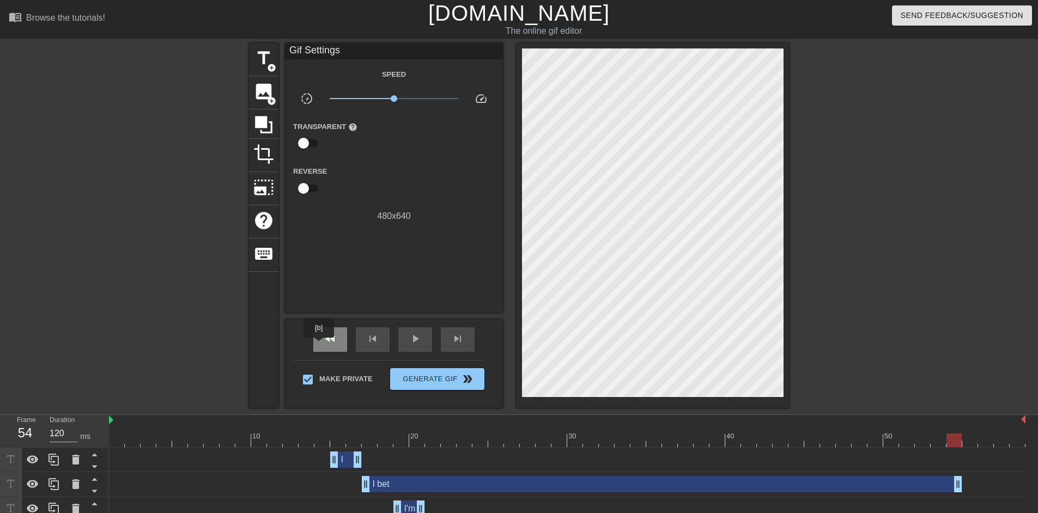
click at [328, 341] on span "fast_rewind" at bounding box center [330, 338] width 13 height 13
click at [423, 344] on div "play_arrow" at bounding box center [415, 339] width 34 height 25
click at [423, 344] on div "pause" at bounding box center [415, 339] width 34 height 25
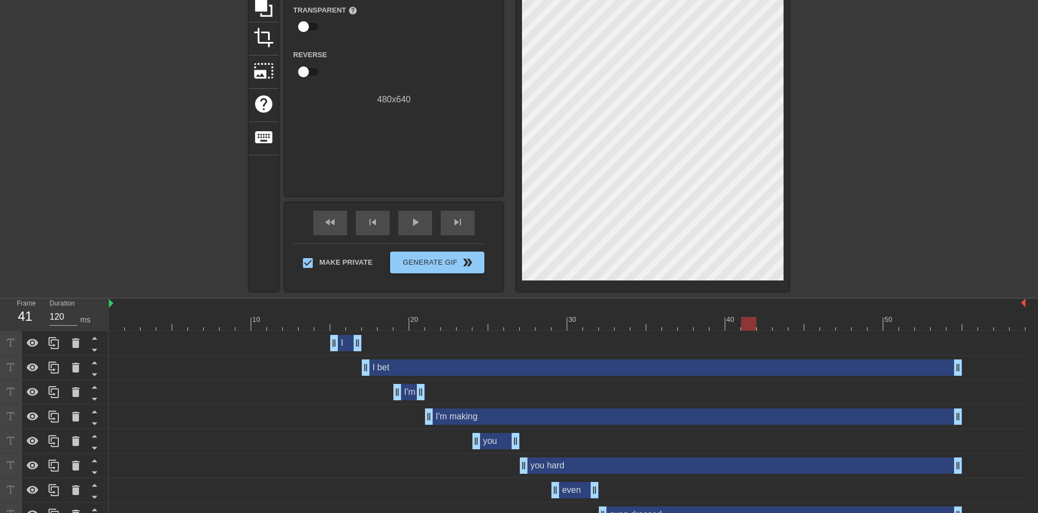
scroll to position [290, 0]
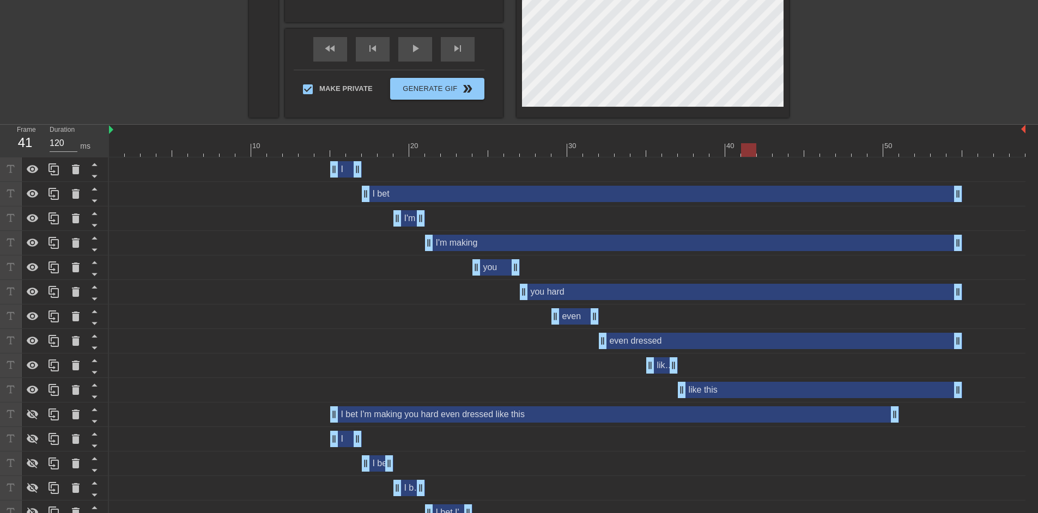
click at [417, 411] on div "I bet I'm making you hard even dressed like this drag_handle drag_handle" at bounding box center [614, 414] width 569 height 16
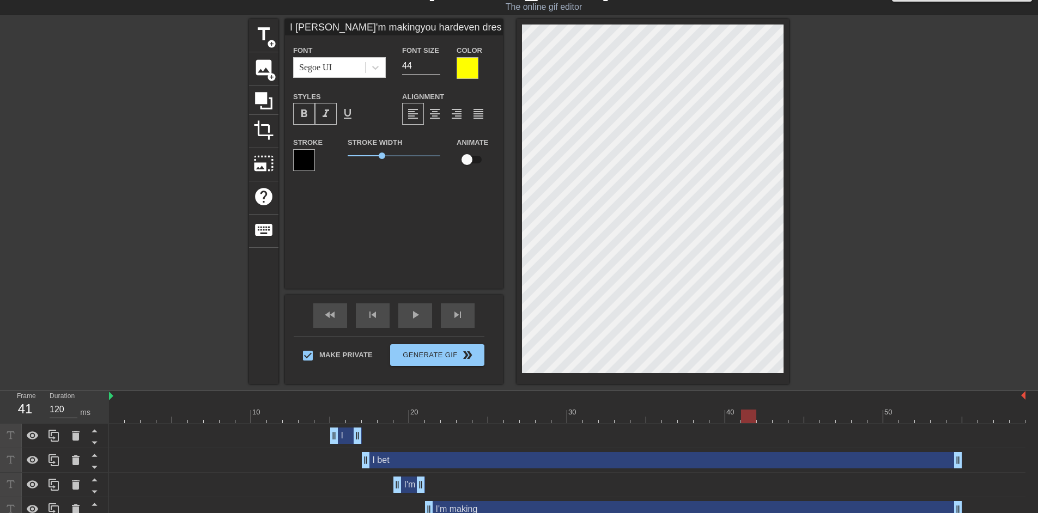
scroll to position [0, 0]
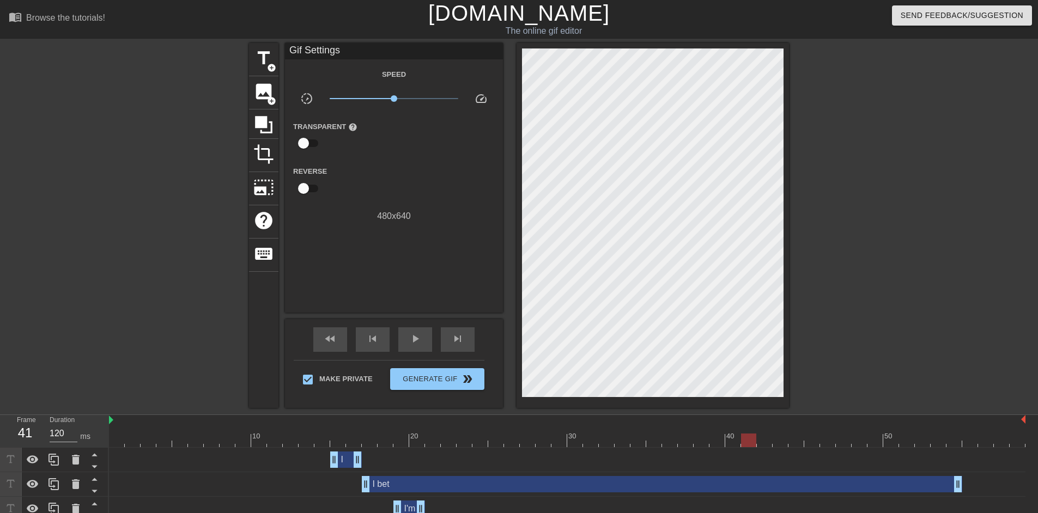
click at [851, 96] on div at bounding box center [883, 206] width 163 height 327
